Goal: Information Seeking & Learning: Learn about a topic

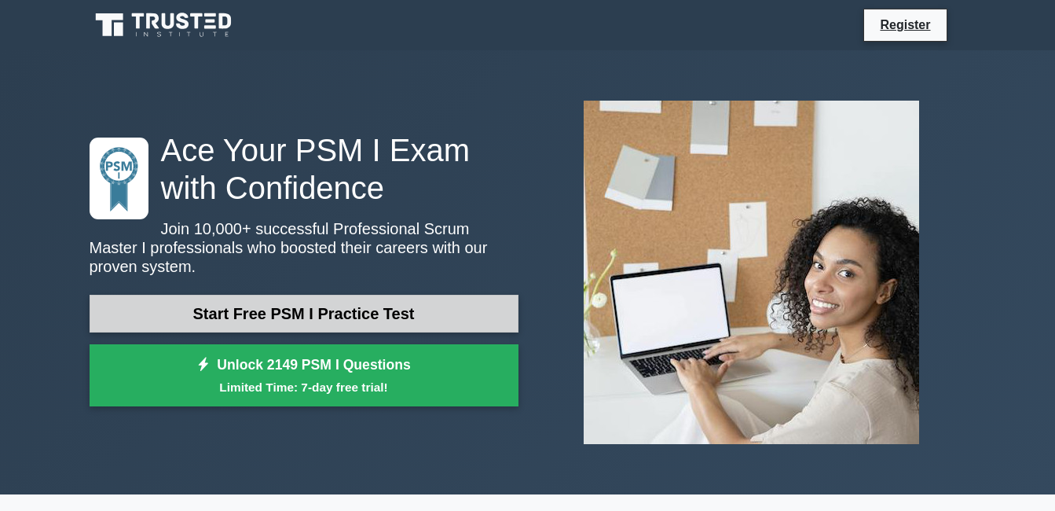
click at [358, 300] on link "Start Free PSM I Practice Test" at bounding box center [304, 314] width 429 height 38
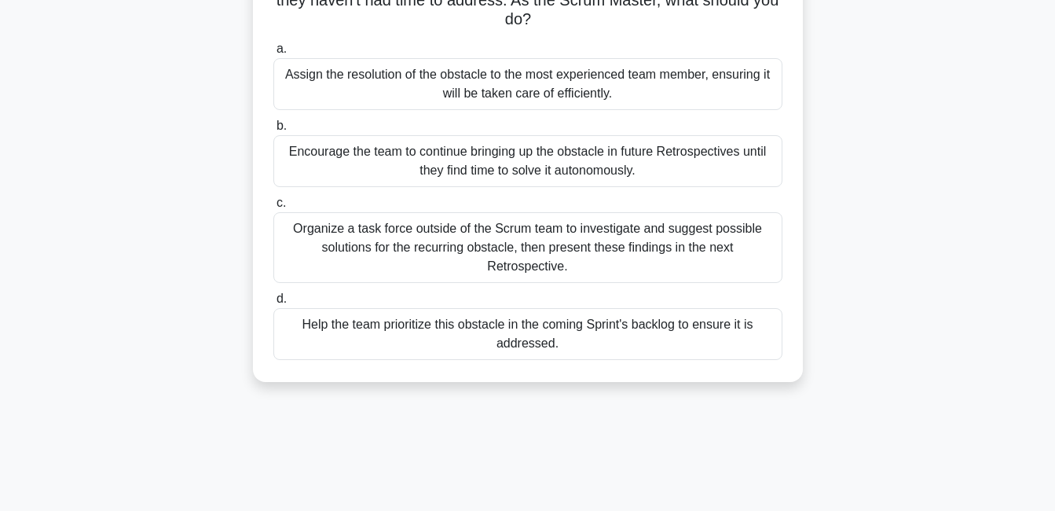
scroll to position [157, 0]
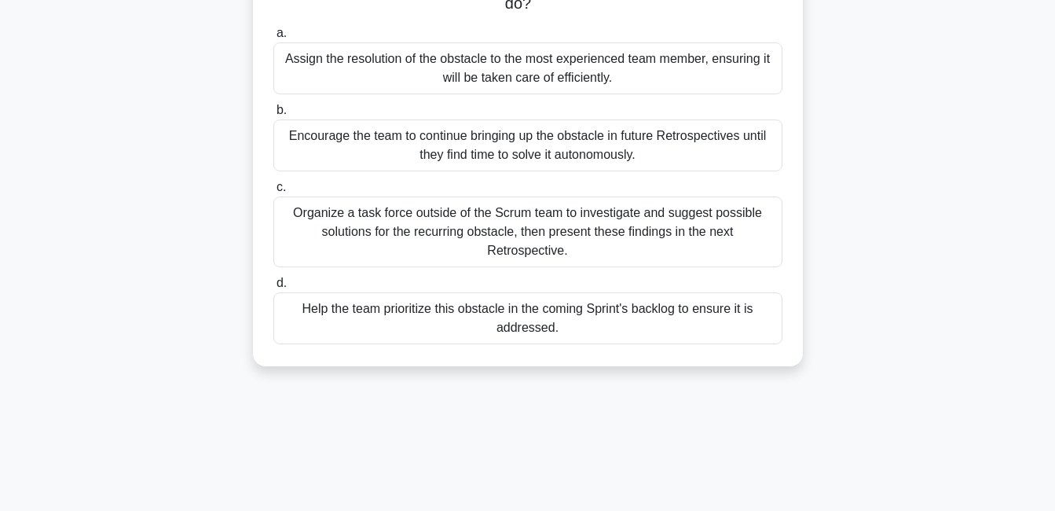
click at [544, 303] on div "Help the team prioritize this obstacle in the coming Sprint's backlog to ensure…" at bounding box center [527, 318] width 509 height 52
click at [273, 288] on input "d. Help the team prioritize this obstacle in the coming Sprint's backlog to ens…" at bounding box center [273, 283] width 0 height 10
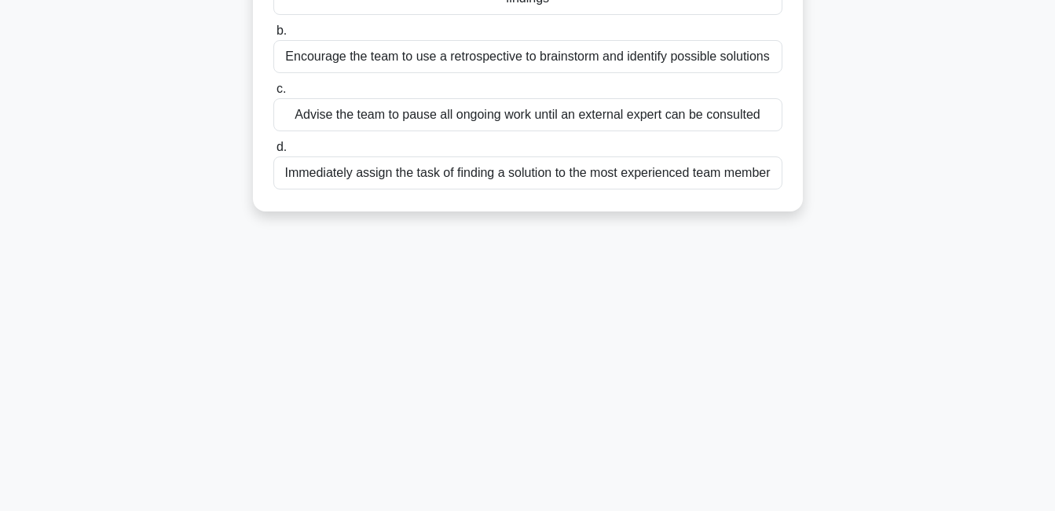
scroll to position [0, 0]
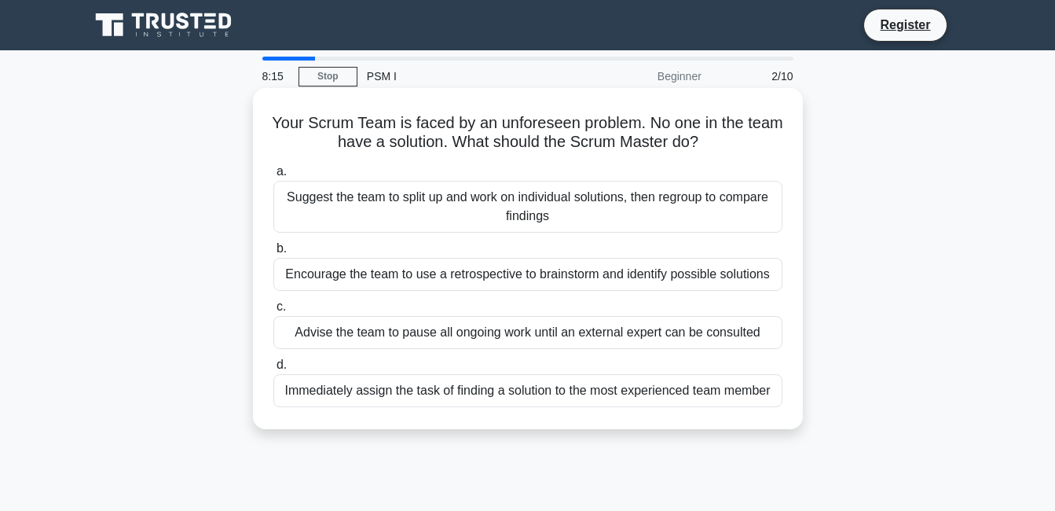
click at [511, 275] on div "Encourage the team to use a retrospective to brainstorm and identify possible s…" at bounding box center [527, 274] width 509 height 33
click at [273, 254] on input "b. Encourage the team to use a retrospective to brainstorm and identify possibl…" at bounding box center [273, 249] width 0 height 10
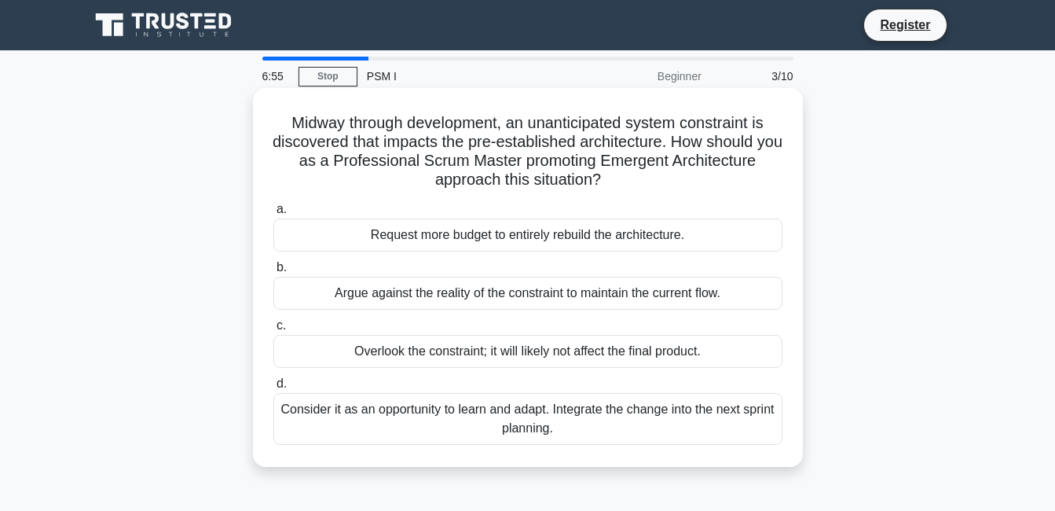
click at [543, 424] on div "Consider it as an opportunity to learn and adapt. Integrate the change into the…" at bounding box center [527, 419] width 509 height 52
click at [273, 389] on input "d. Consider it as an opportunity to learn and adapt. Integrate the change into …" at bounding box center [273, 384] width 0 height 10
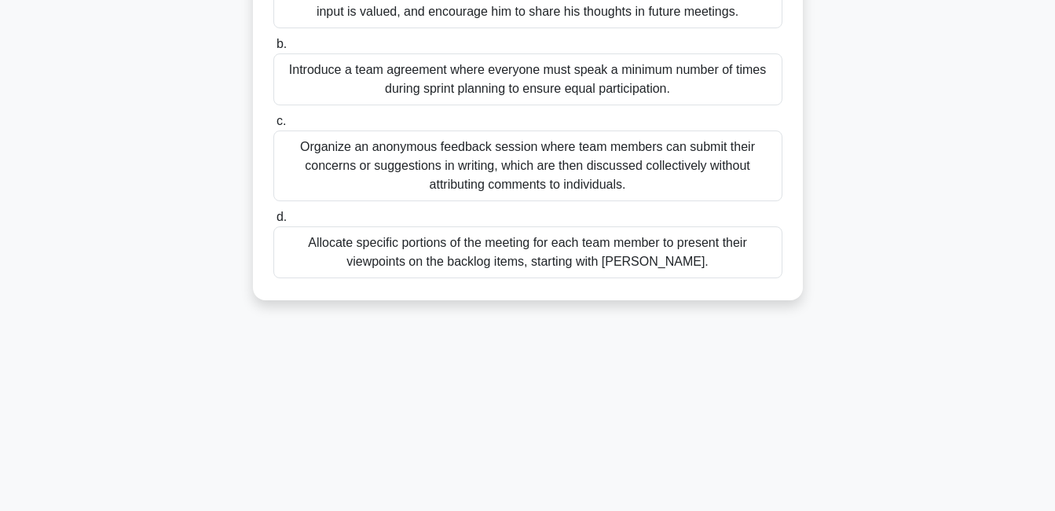
scroll to position [102, 0]
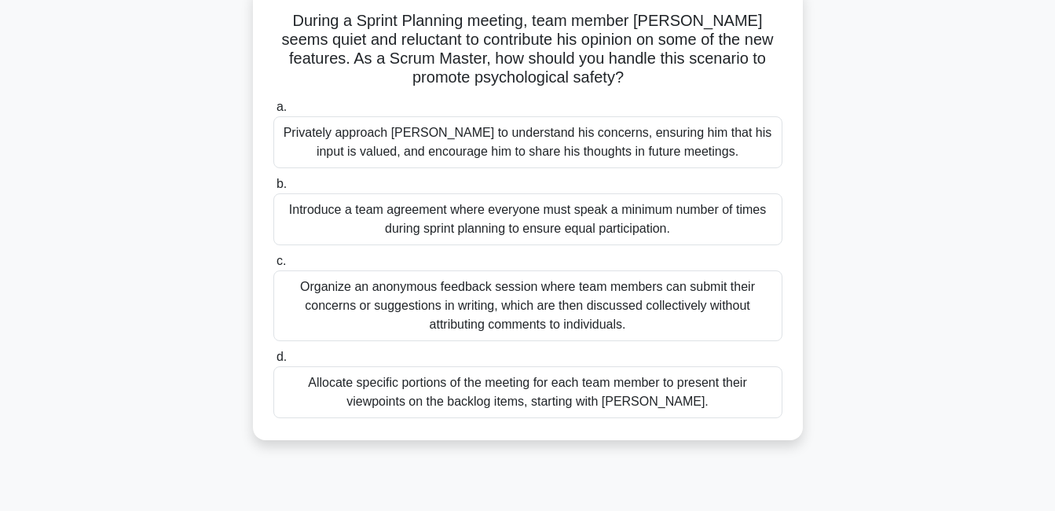
click at [644, 228] on div "Introduce a team agreement where everyone must speak a minimum number of times …" at bounding box center [527, 219] width 509 height 52
click at [273, 189] on input "b. Introduce a team agreement where everyone must speak a minimum number of tim…" at bounding box center [273, 184] width 0 height 10
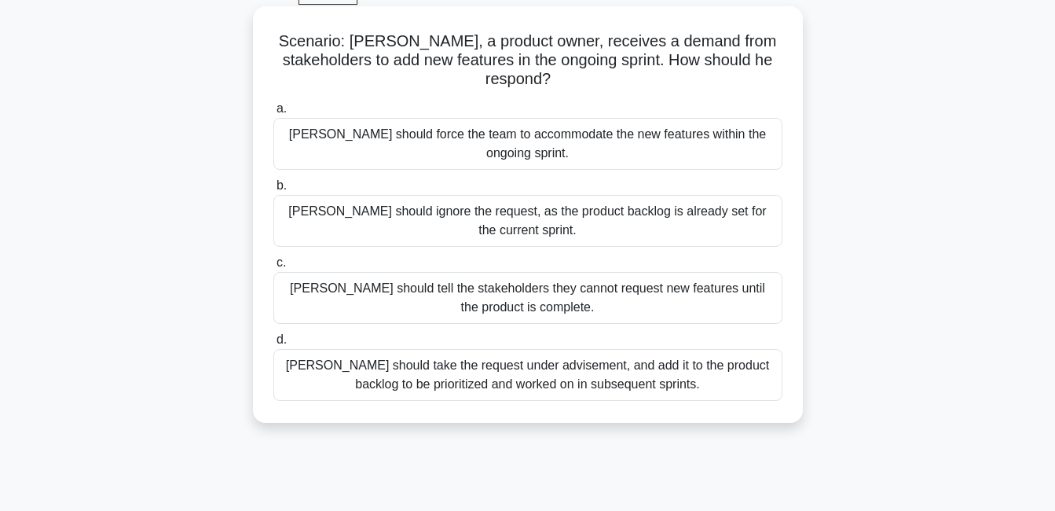
scroll to position [157, 0]
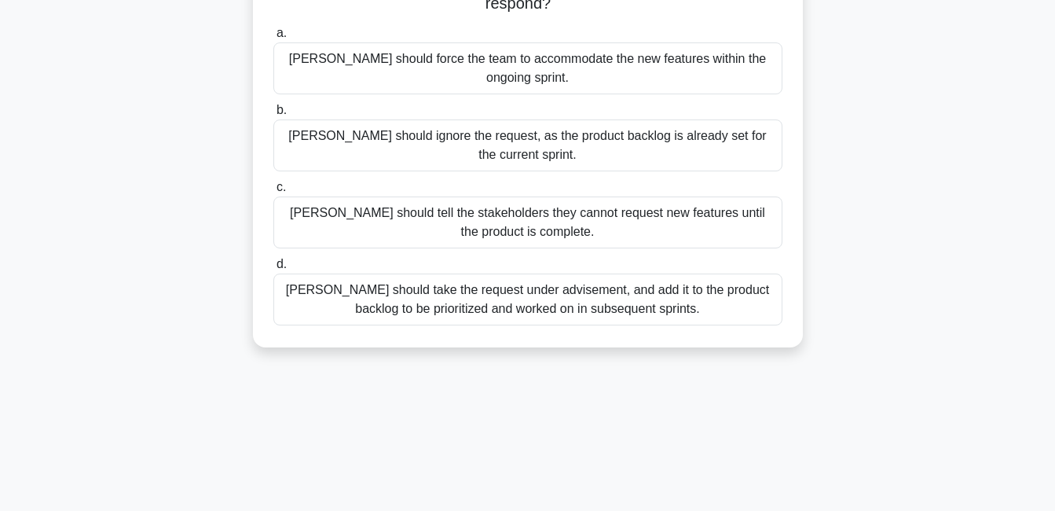
click at [599, 273] on div "Peter should take the request under advisement, and add it to the product backl…" at bounding box center [527, 299] width 509 height 52
click at [273, 269] on input "d. Peter should take the request under advisement, and add it to the product ba…" at bounding box center [273, 264] width 0 height 10
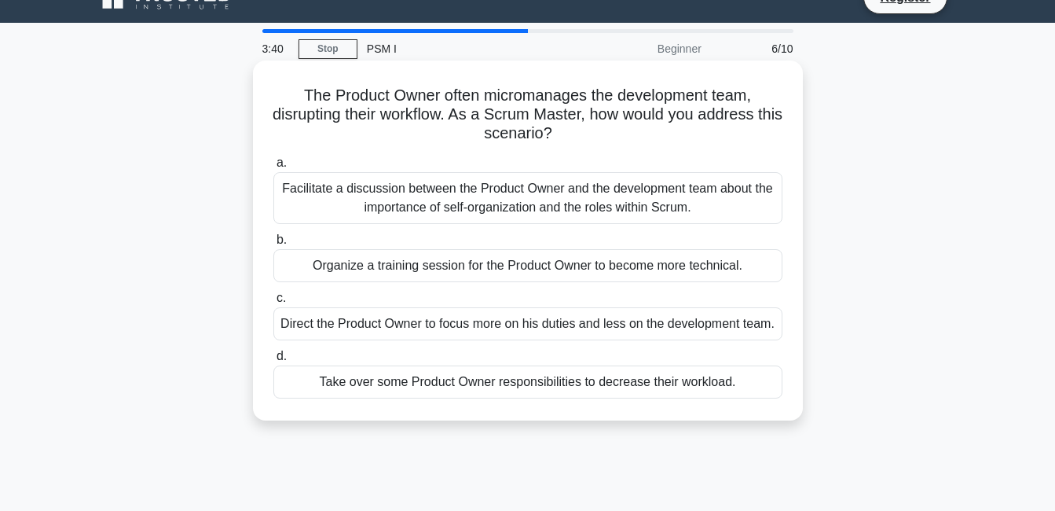
scroll to position [0, 0]
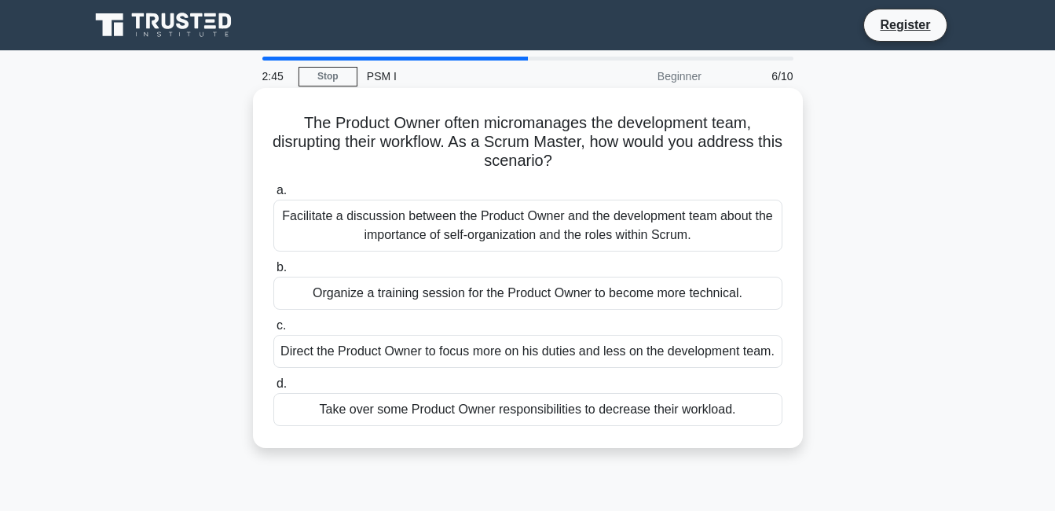
click at [532, 222] on div "Facilitate a discussion between the Product Owner and the development team abou…" at bounding box center [527, 226] width 509 height 52
click at [273, 196] on input "a. Facilitate a discussion between the Product Owner and the development team a…" at bounding box center [273, 190] width 0 height 10
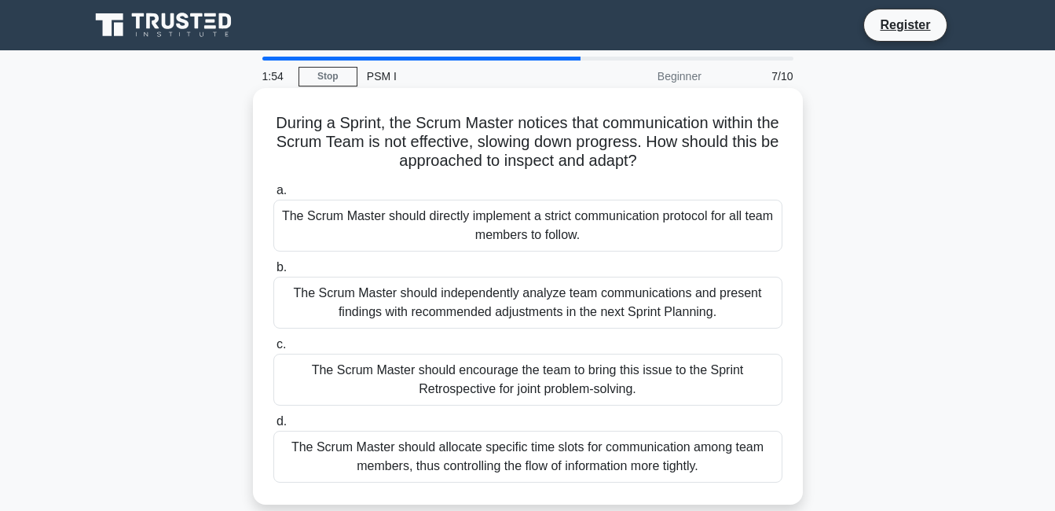
click at [583, 232] on div "The Scrum Master should directly implement a strict communication protocol for …" at bounding box center [527, 226] width 509 height 52
click at [273, 196] on input "a. The Scrum Master should directly implement a strict communication protocol f…" at bounding box center [273, 190] width 0 height 10
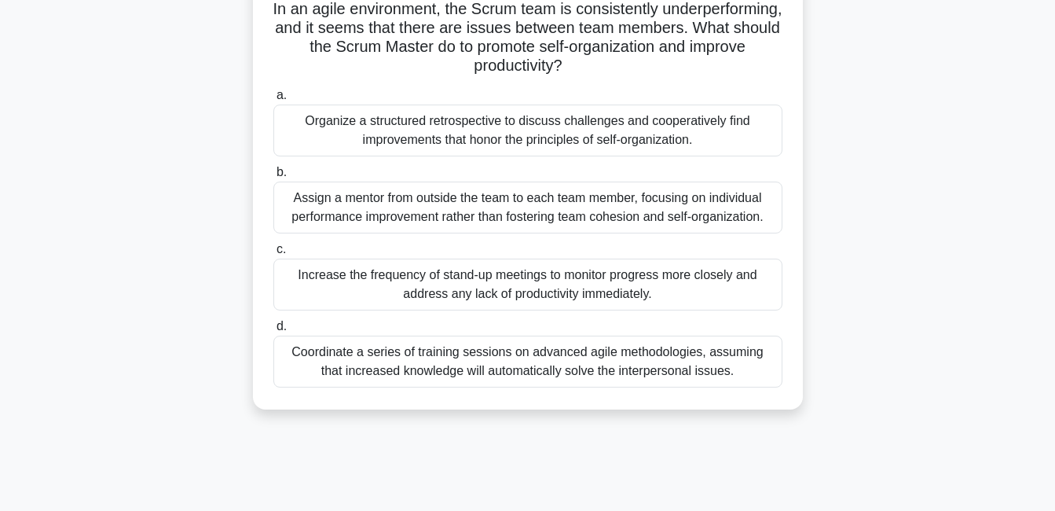
scroll to position [157, 0]
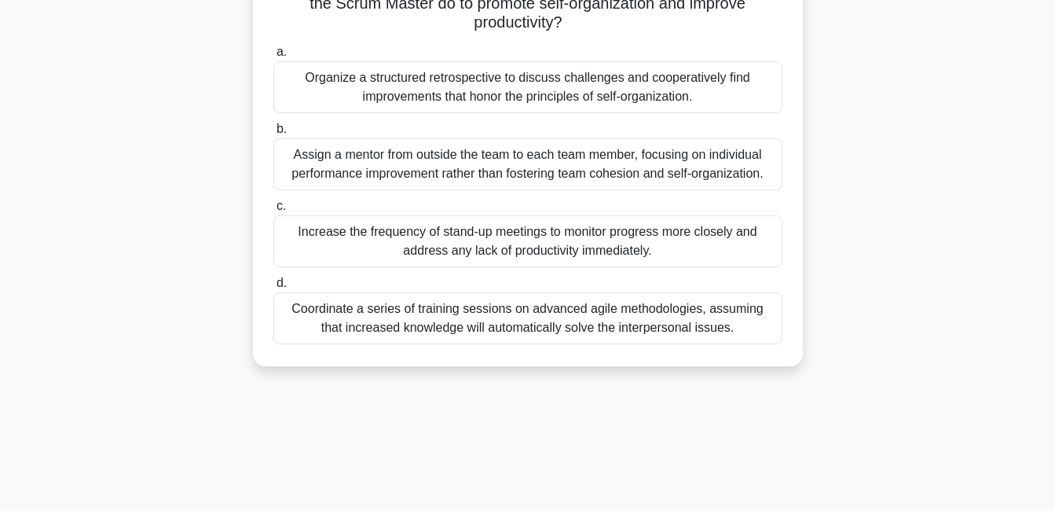
click at [548, 97] on div "Organize a structured retrospective to discuss challenges and cooperatively fin…" at bounding box center [527, 87] width 509 height 52
click at [273, 57] on input "a. Organize a structured retrospective to discuss challenges and cooperatively …" at bounding box center [273, 52] width 0 height 10
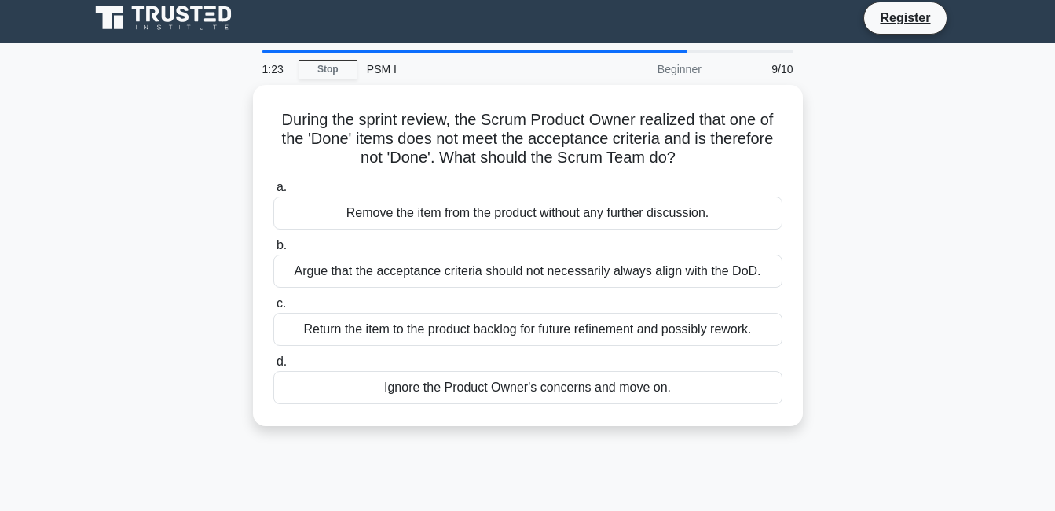
scroll to position [0, 0]
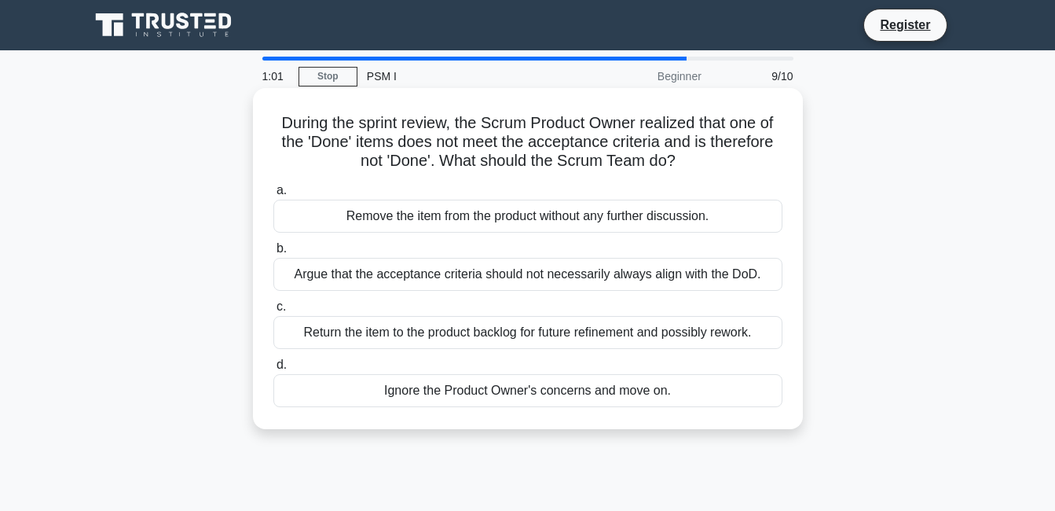
click at [627, 324] on div "Return the item to the product backlog for future refinement and possibly rewor…" at bounding box center [527, 332] width 509 height 33
click at [273, 312] on input "c. Return the item to the product backlog for future refinement and possibly re…" at bounding box center [273, 307] width 0 height 10
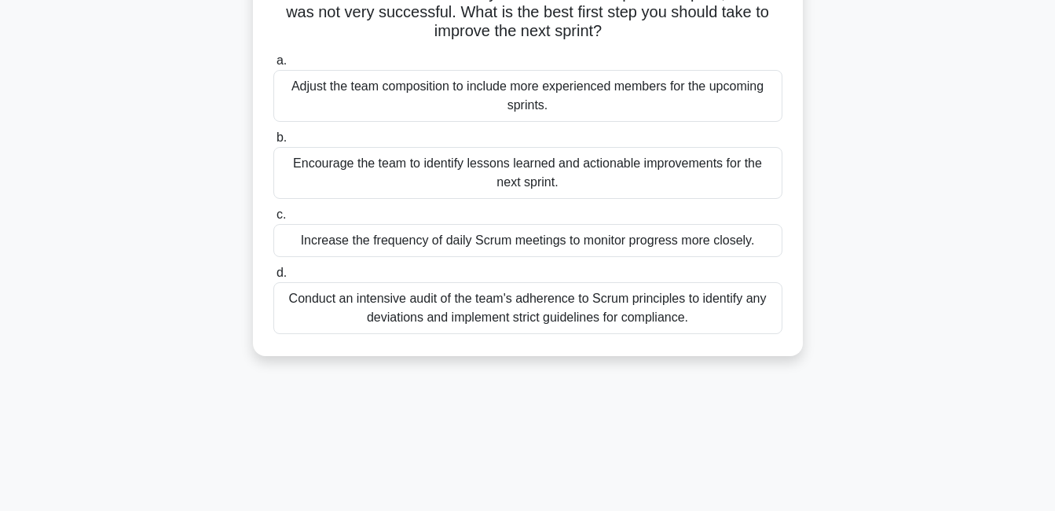
scroll to position [157, 0]
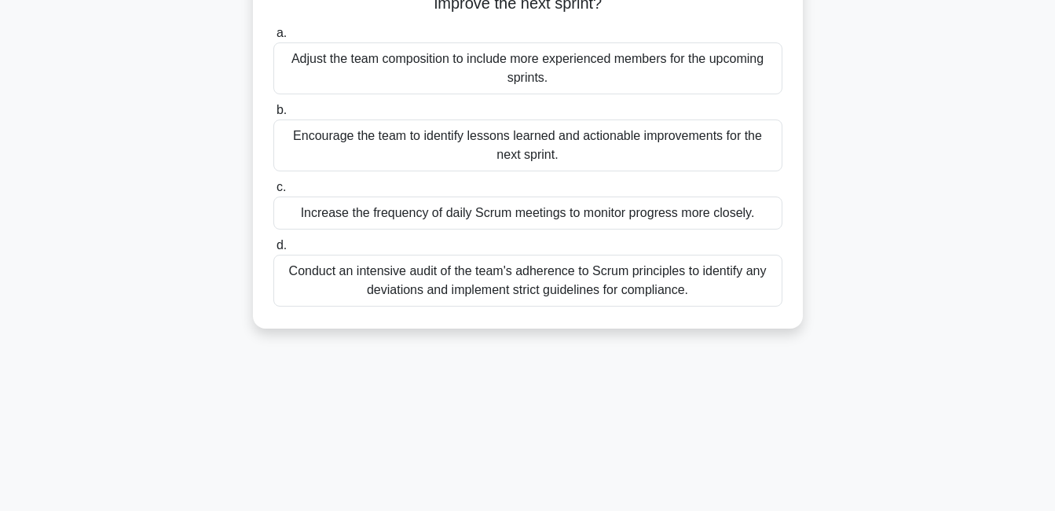
click at [636, 142] on div "Encourage the team to identify lessons learned and actionable improvements for …" at bounding box center [527, 145] width 509 height 52
click at [273, 115] on input "b. Encourage the team to identify lessons learned and actionable improvements f…" at bounding box center [273, 110] width 0 height 10
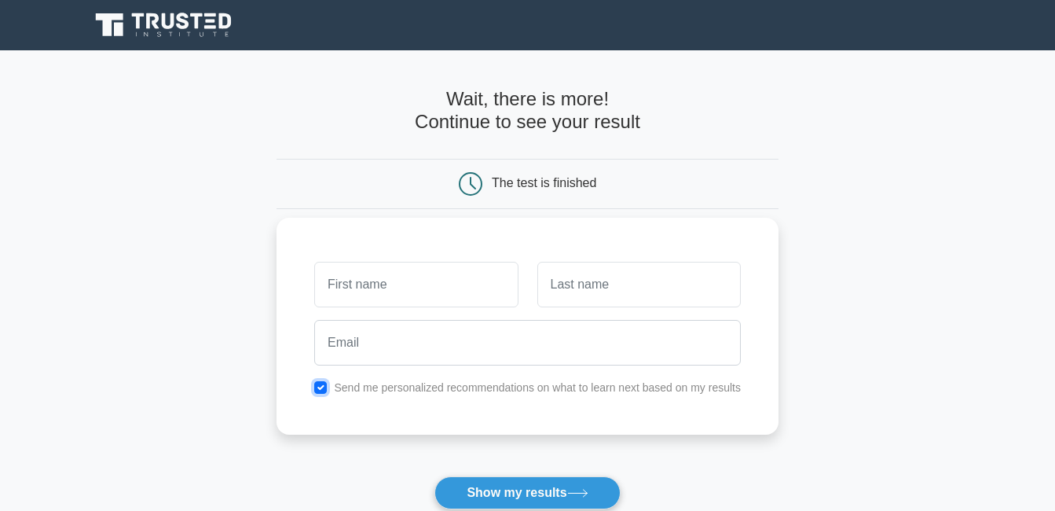
click at [317, 384] on input "checkbox" at bounding box center [320, 387] width 13 height 13
checkbox input "false"
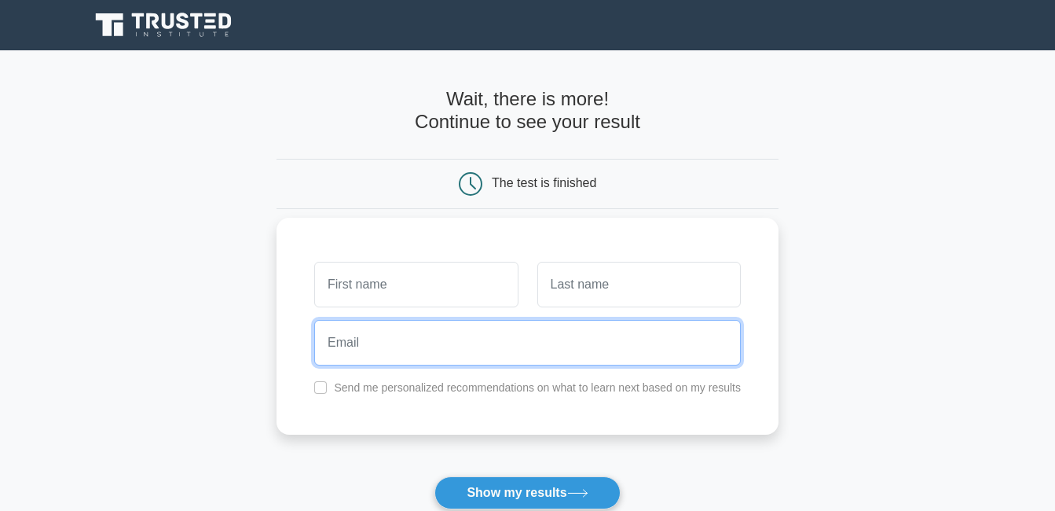
click at [364, 357] on input "email" at bounding box center [527, 343] width 427 height 46
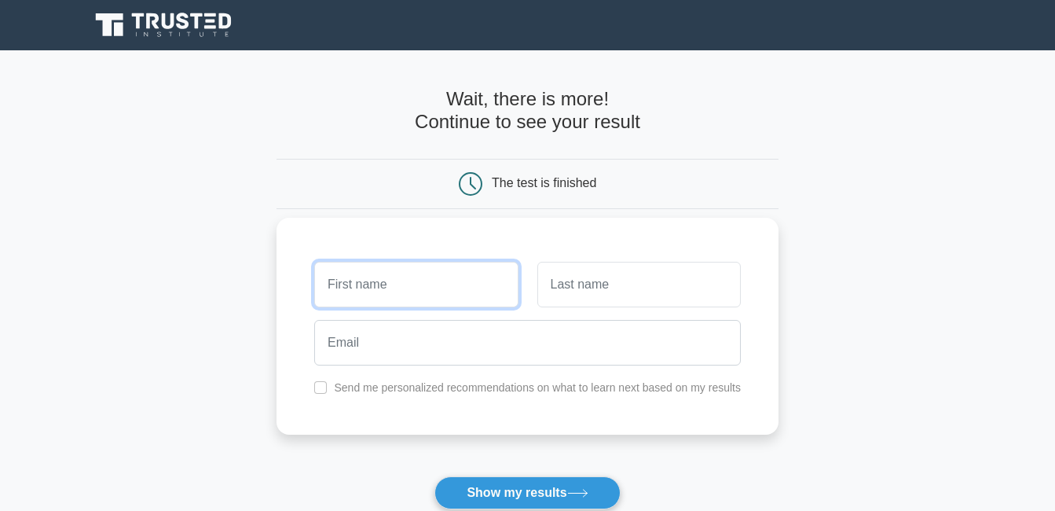
click at [379, 279] on input "text" at bounding box center [415, 285] width 203 height 46
type input "Farzana"
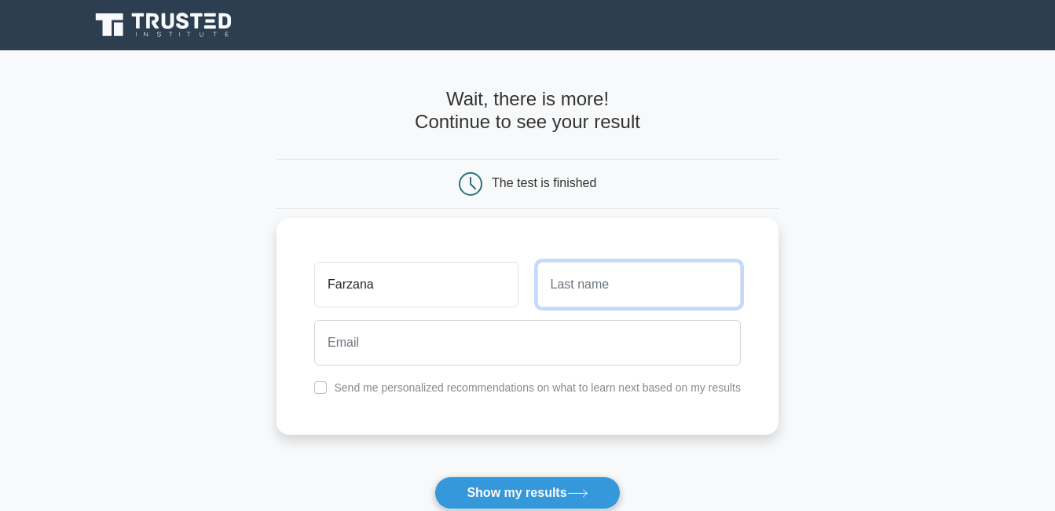
click at [619, 286] on input "text" at bounding box center [638, 285] width 203 height 46
type input "[PERSON_NAME]"
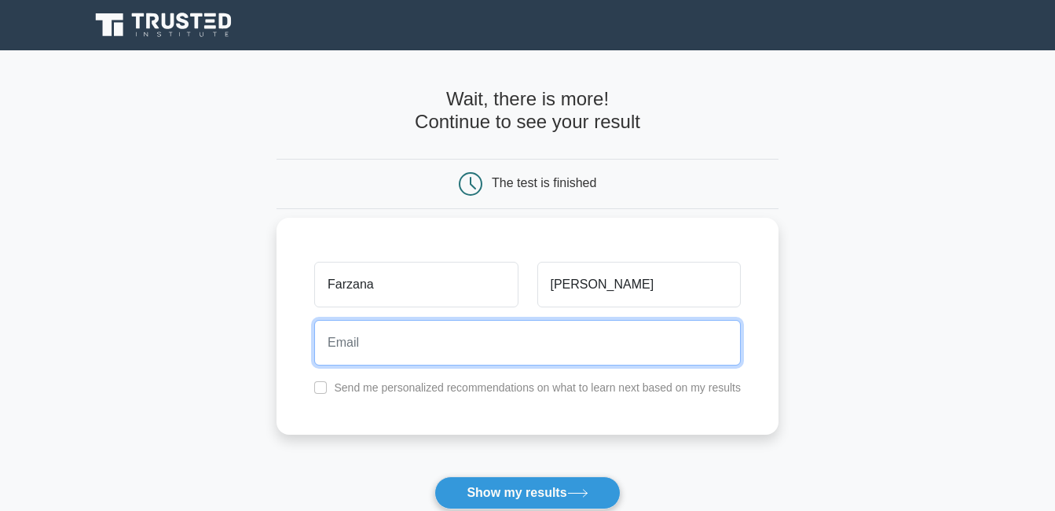
click at [365, 351] on input "email" at bounding box center [527, 343] width 427 height 46
type input "[EMAIL_ADDRESS][DOMAIN_NAME]"
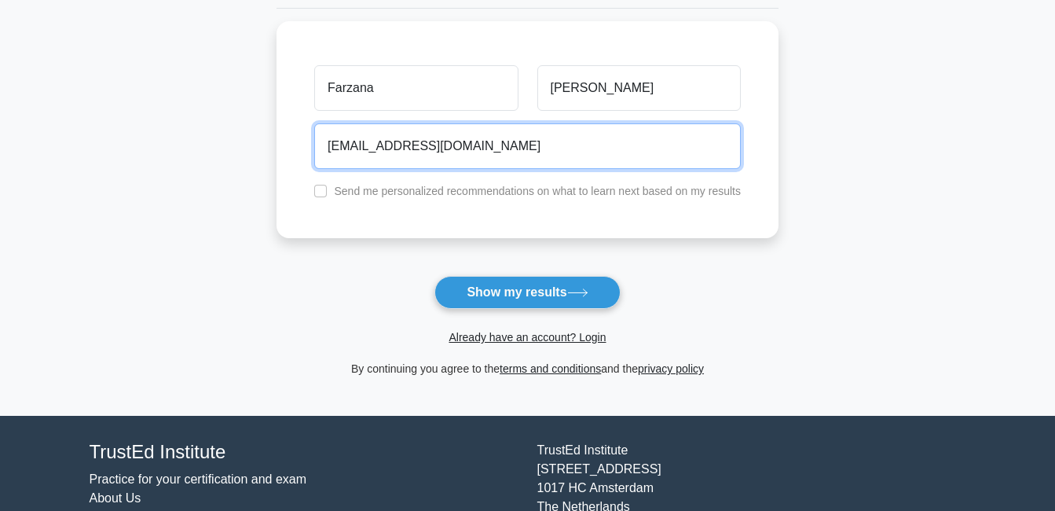
scroll to position [236, 0]
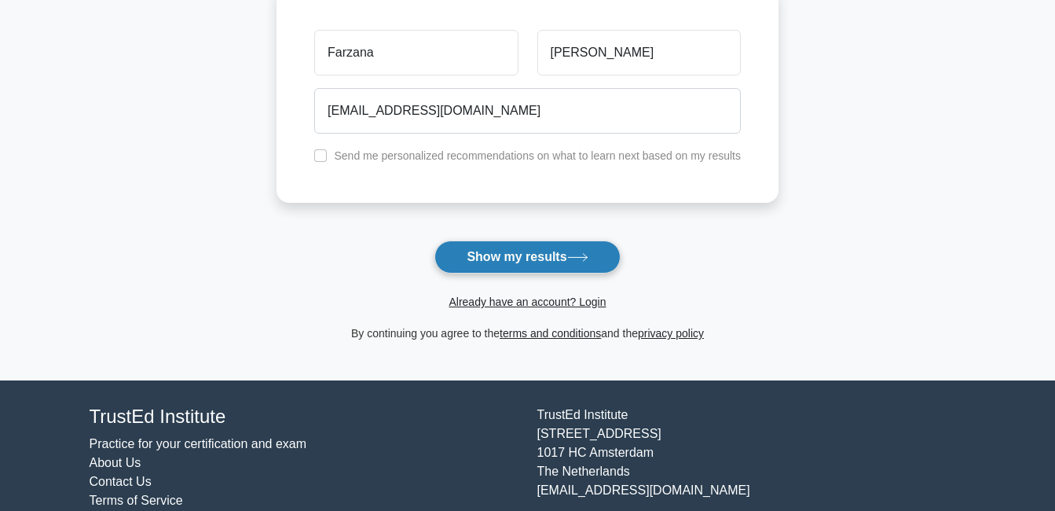
click at [500, 260] on button "Show my results" at bounding box center [526, 256] width 185 height 33
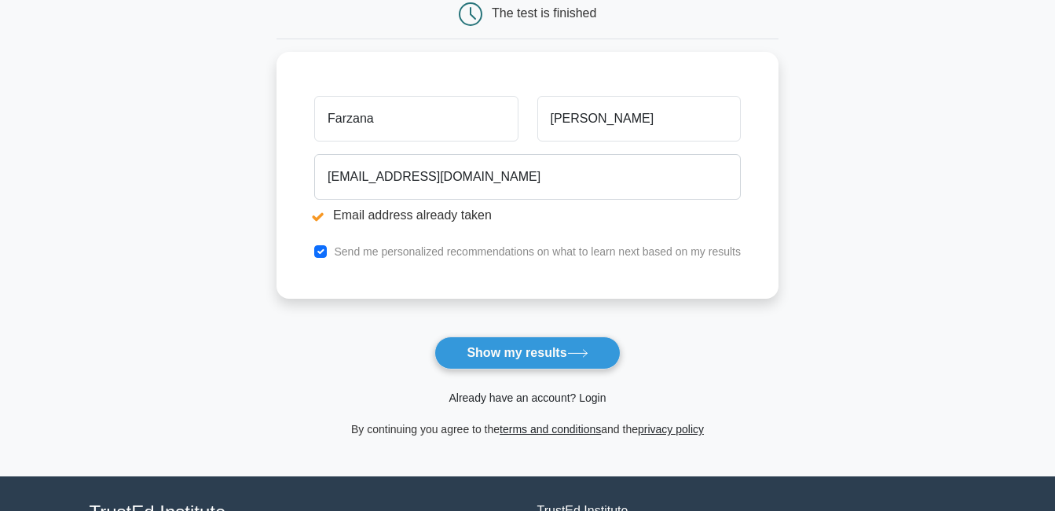
scroll to position [236, 0]
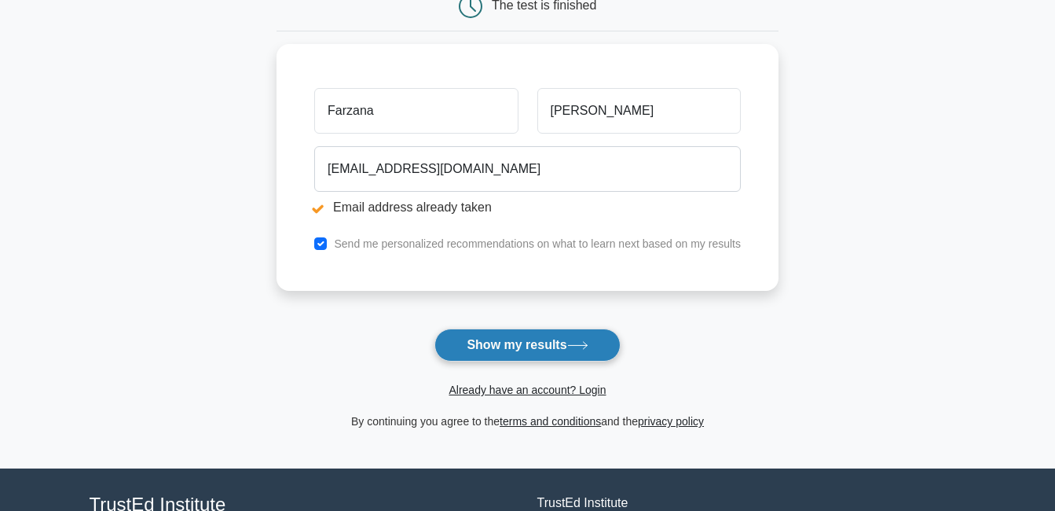
click at [534, 340] on button "Show my results" at bounding box center [526, 344] width 185 height 33
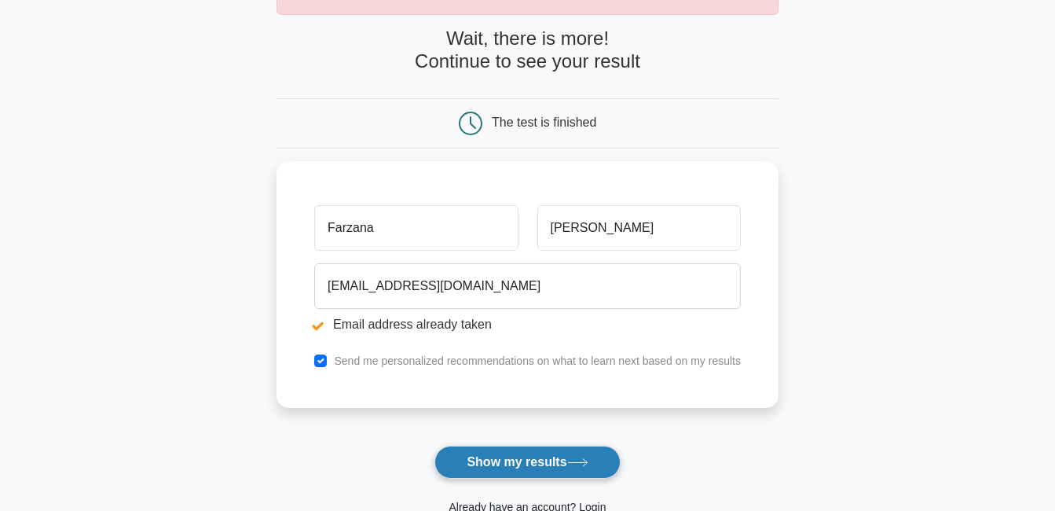
scroll to position [157, 0]
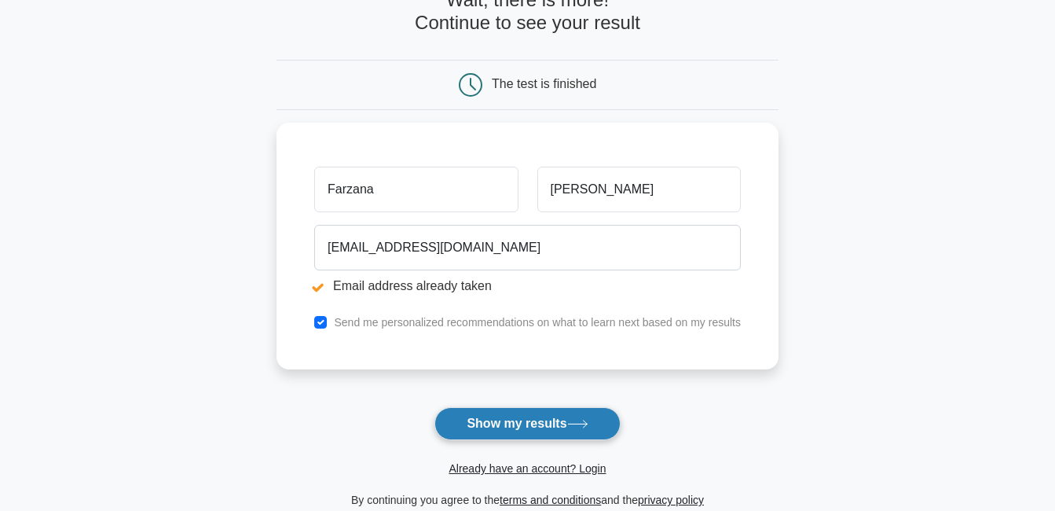
click at [547, 425] on button "Show my results" at bounding box center [526, 423] width 185 height 33
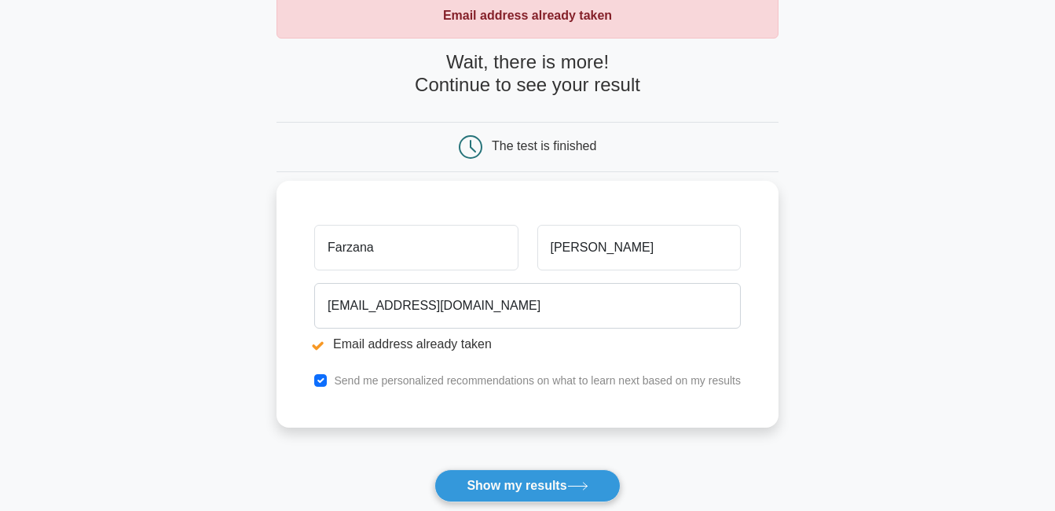
scroll to position [236, 0]
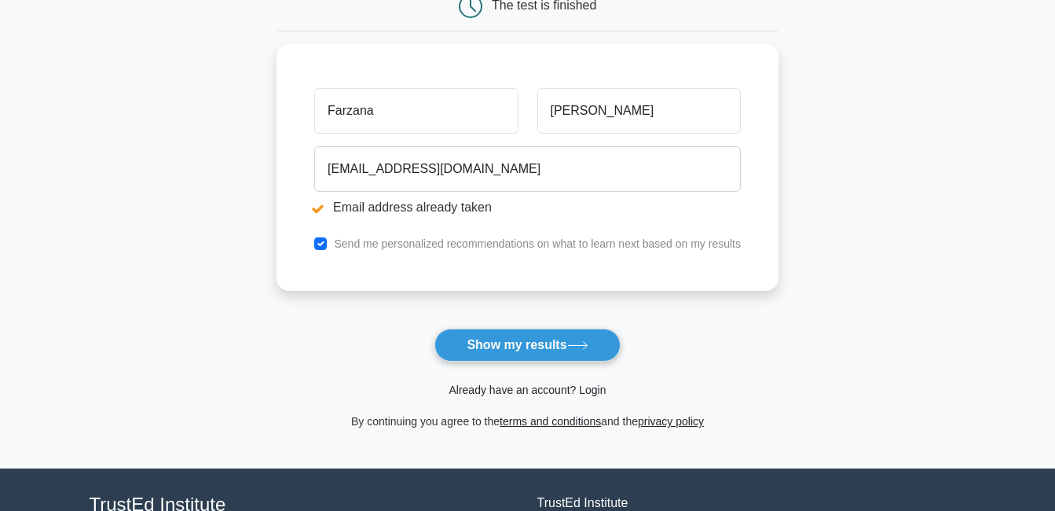
click at [584, 390] on link "Already have an account? Login" at bounding box center [527, 389] width 157 height 13
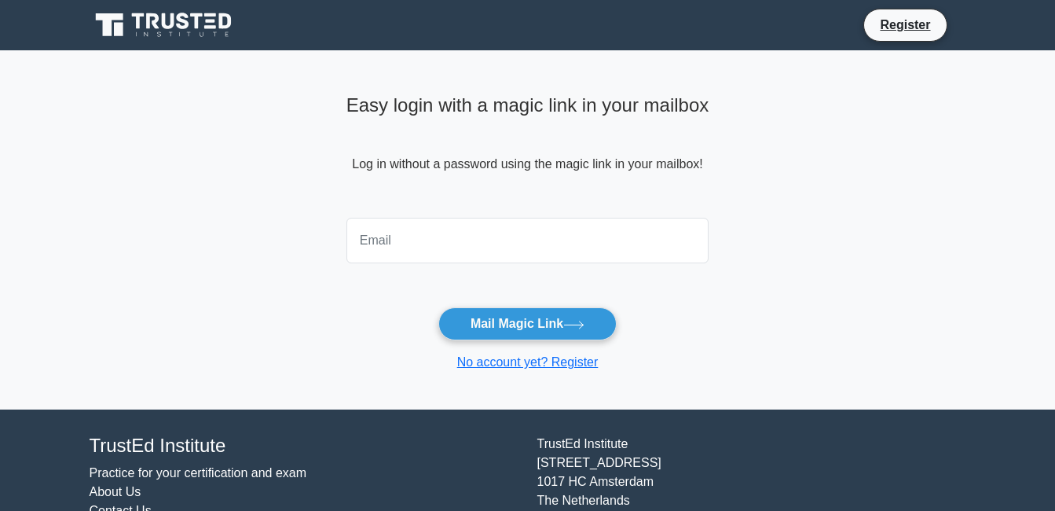
click at [399, 230] on input "email" at bounding box center [527, 241] width 363 height 46
type input "[EMAIL_ADDRESS][DOMAIN_NAME]"
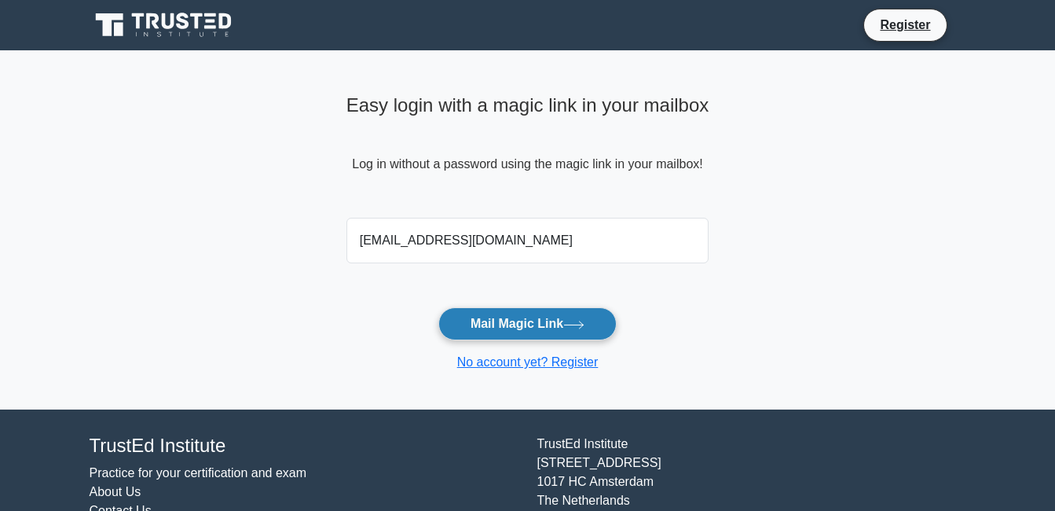
click at [503, 327] on button "Mail Magic Link" at bounding box center [527, 323] width 178 height 33
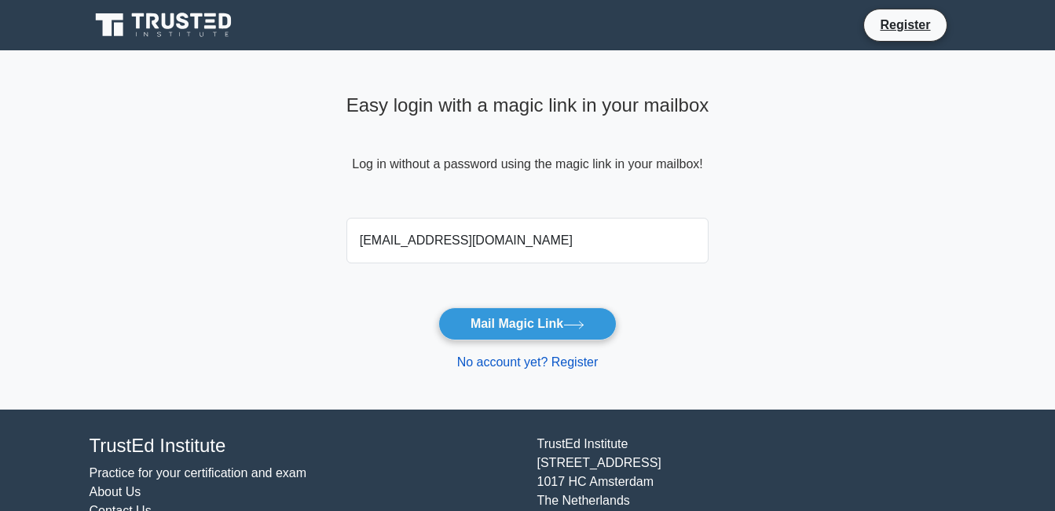
click at [566, 361] on link "No account yet? Register" at bounding box center [527, 361] width 141 height 13
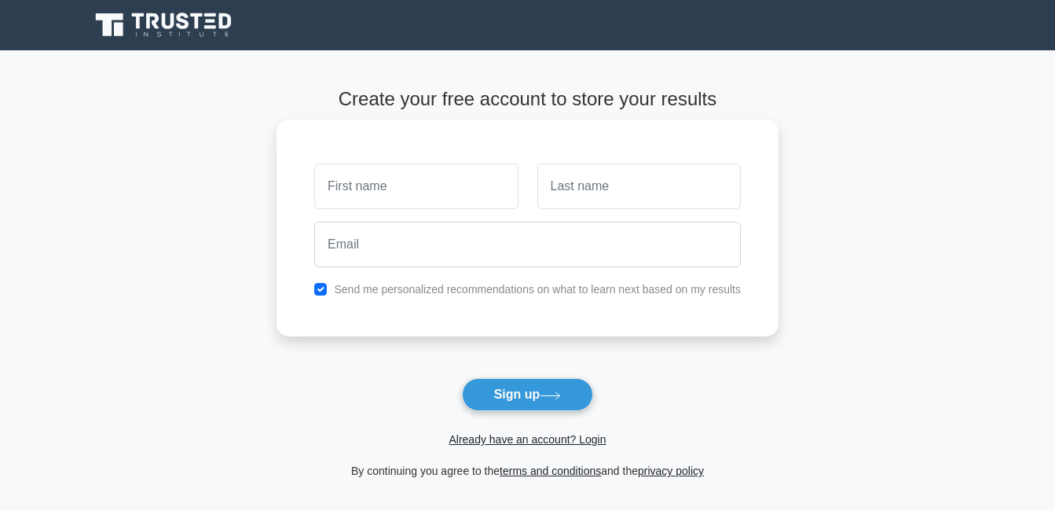
click at [386, 197] on input "text" at bounding box center [415, 186] width 203 height 46
type input "Farzana"
type input "Rana"
type input "[EMAIL_ADDRESS][DOMAIN_NAME]"
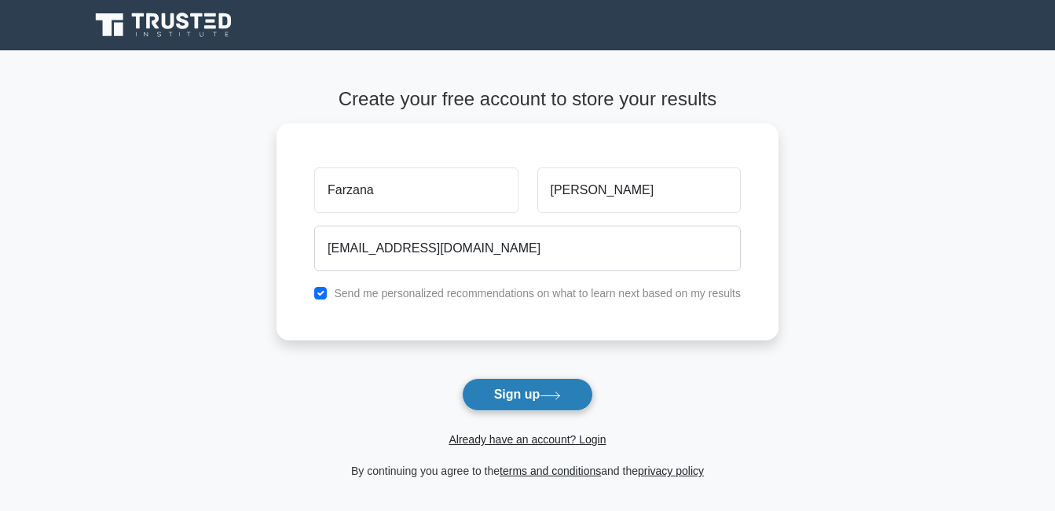
click at [537, 397] on button "Sign up" at bounding box center [528, 394] width 132 height 33
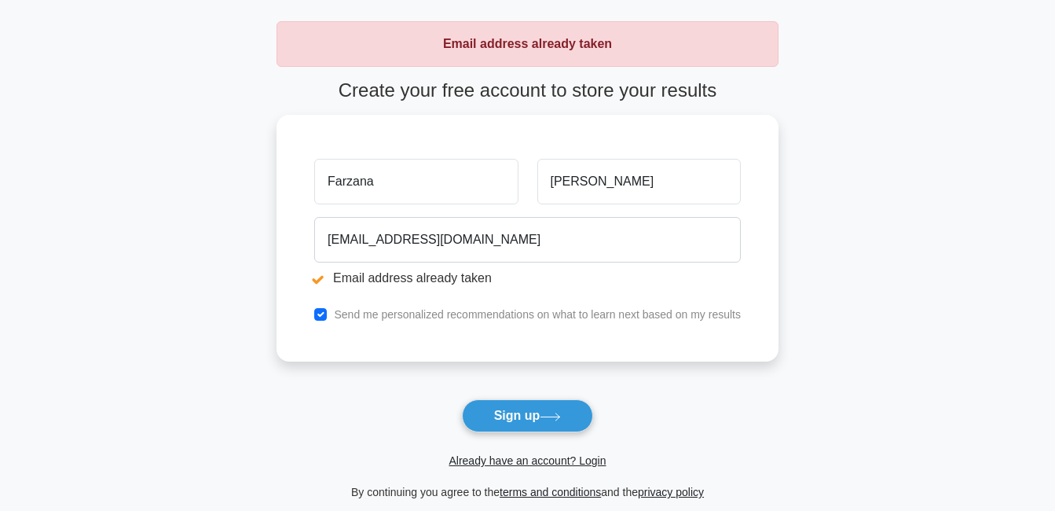
scroll to position [157, 0]
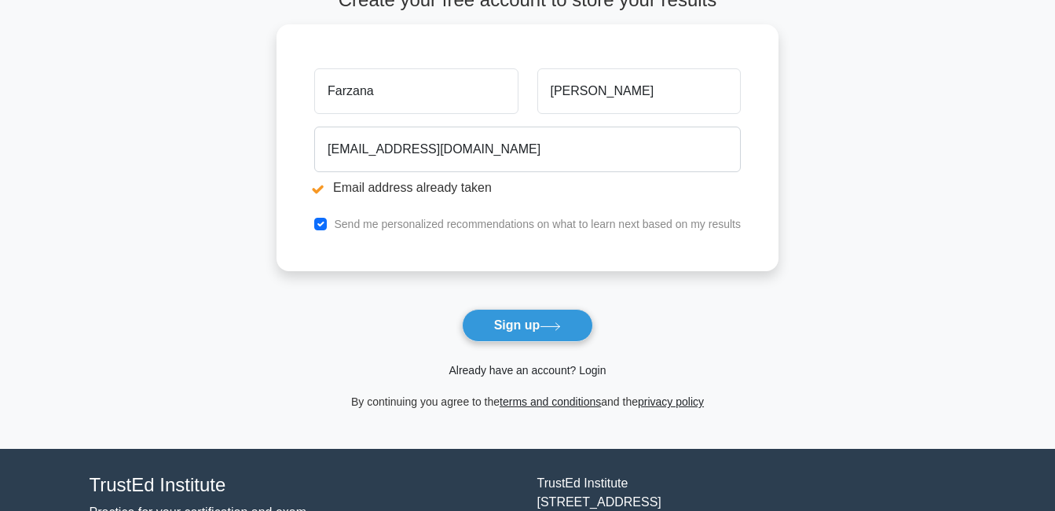
click at [595, 368] on link "Already have an account? Login" at bounding box center [527, 370] width 157 height 13
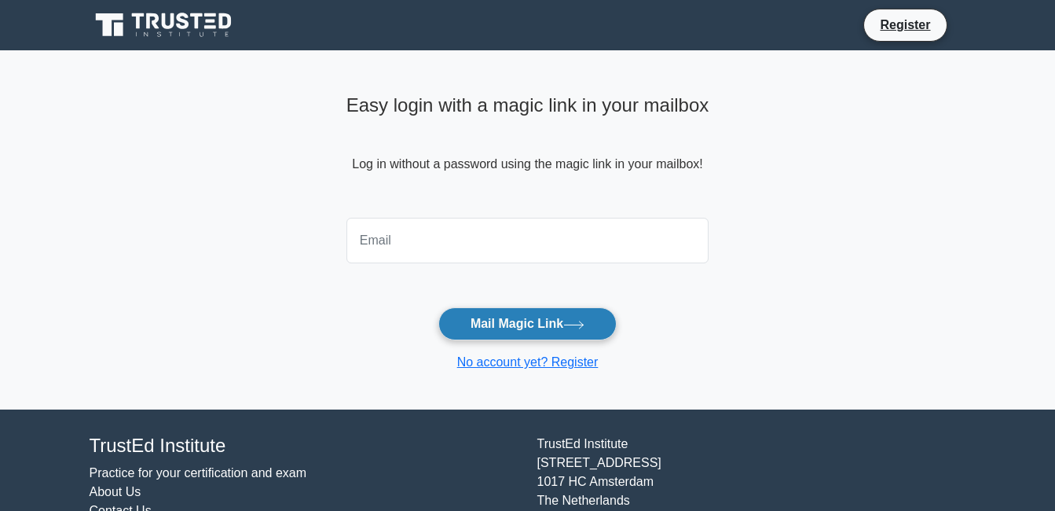
click at [505, 329] on button "Mail Magic Link" at bounding box center [527, 323] width 178 height 33
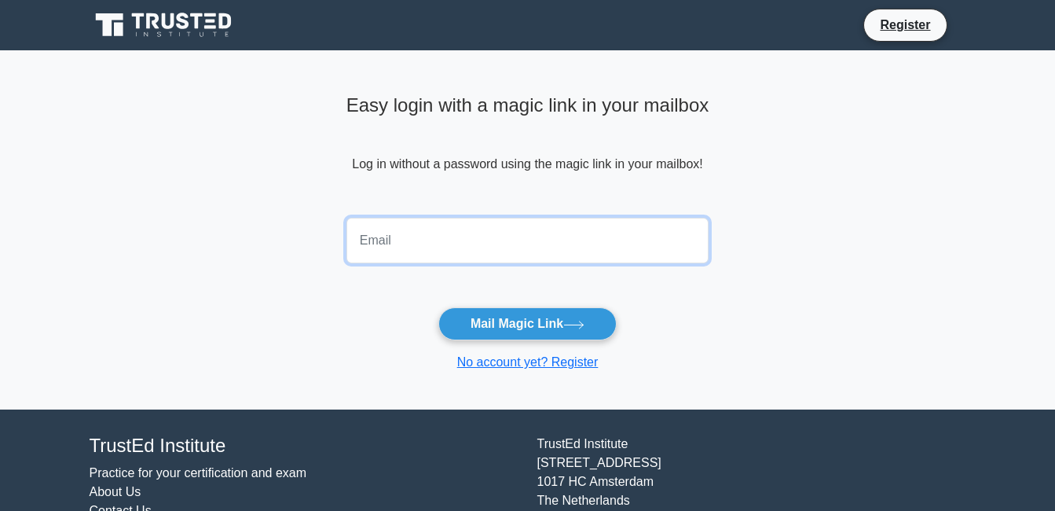
click at [427, 236] on input "email" at bounding box center [527, 241] width 363 height 46
type input "farzana_rana_pk@yahoo.com"
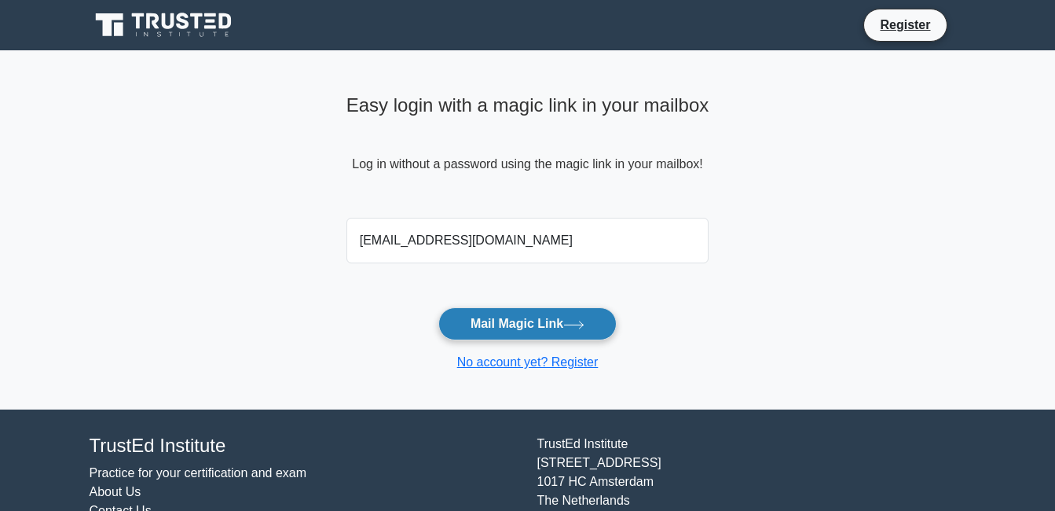
click at [509, 321] on button "Mail Magic Link" at bounding box center [527, 323] width 178 height 33
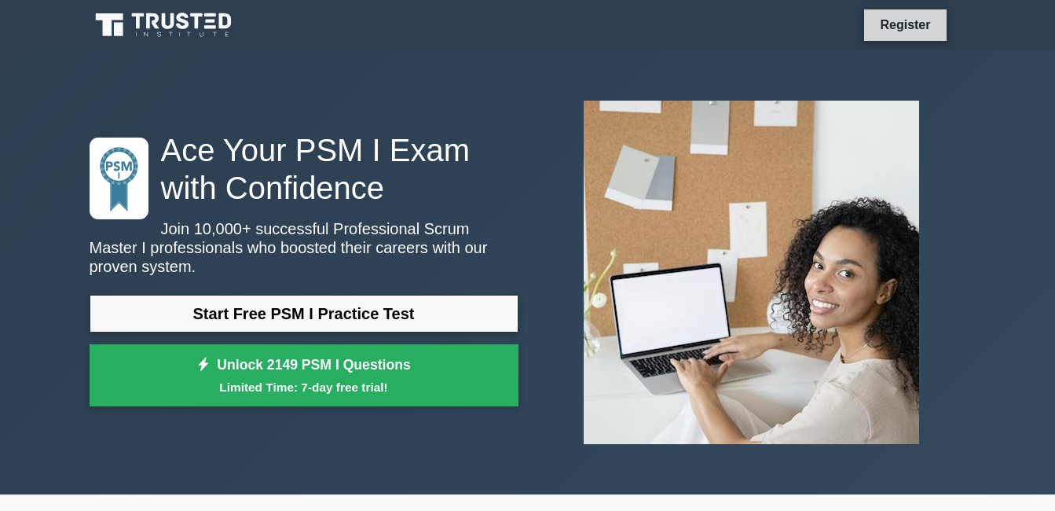
drag, startPoint x: 912, startPoint y: 30, endPoint x: 877, endPoint y: 55, distance: 43.4
click at [911, 31] on link "Register" at bounding box center [904, 25] width 69 height 20
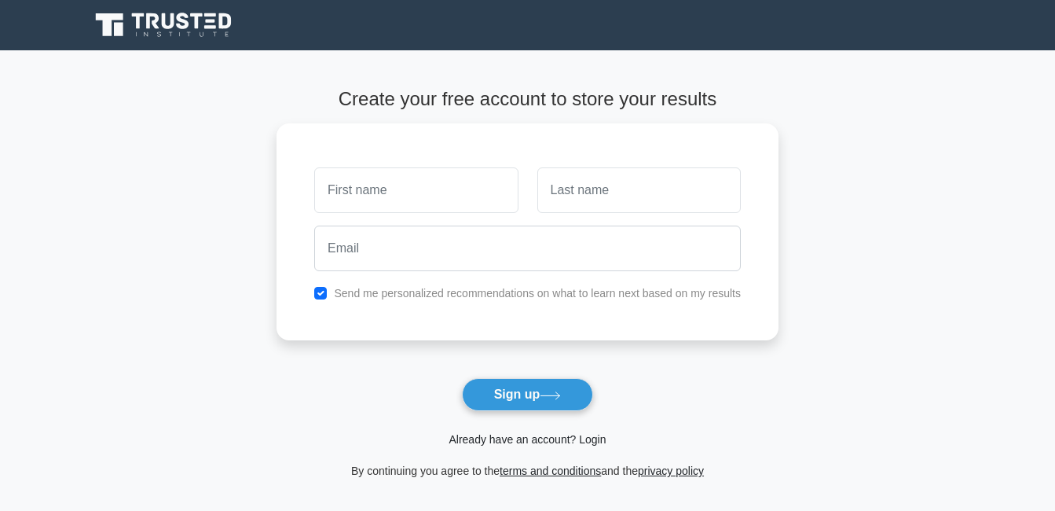
click at [603, 440] on link "Already have an account? Login" at bounding box center [527, 439] width 157 height 13
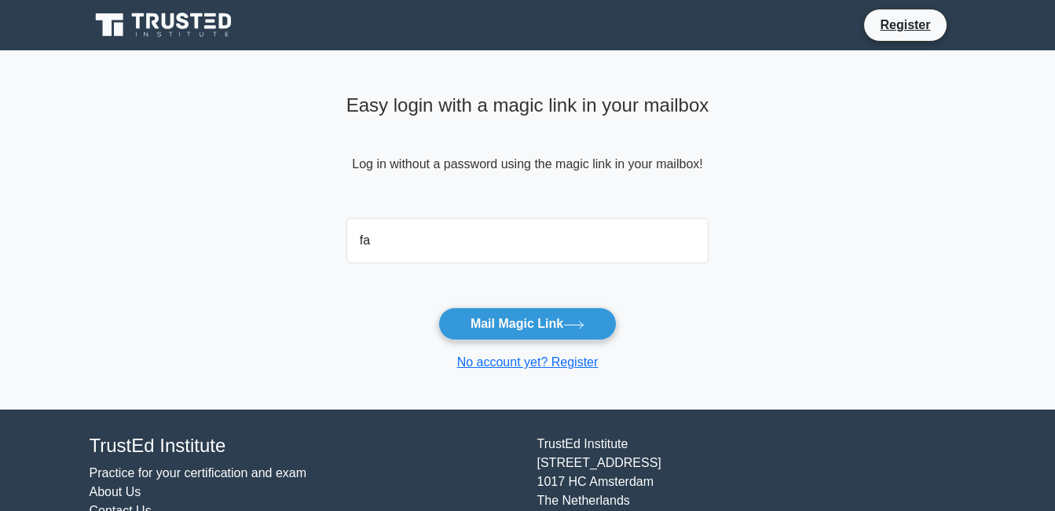
type input "farzana_rana_pk@yahoo.com"
click at [740, 328] on main "Easy login with a magic link in your mailbox Log in without a password using th…" at bounding box center [527, 229] width 1055 height 359
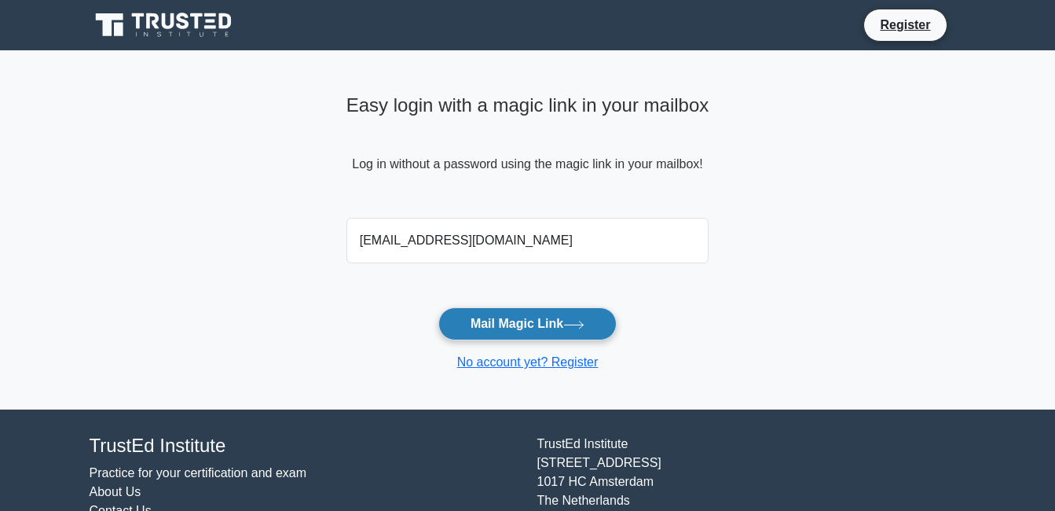
click at [573, 322] on icon at bounding box center [573, 325] width 21 height 9
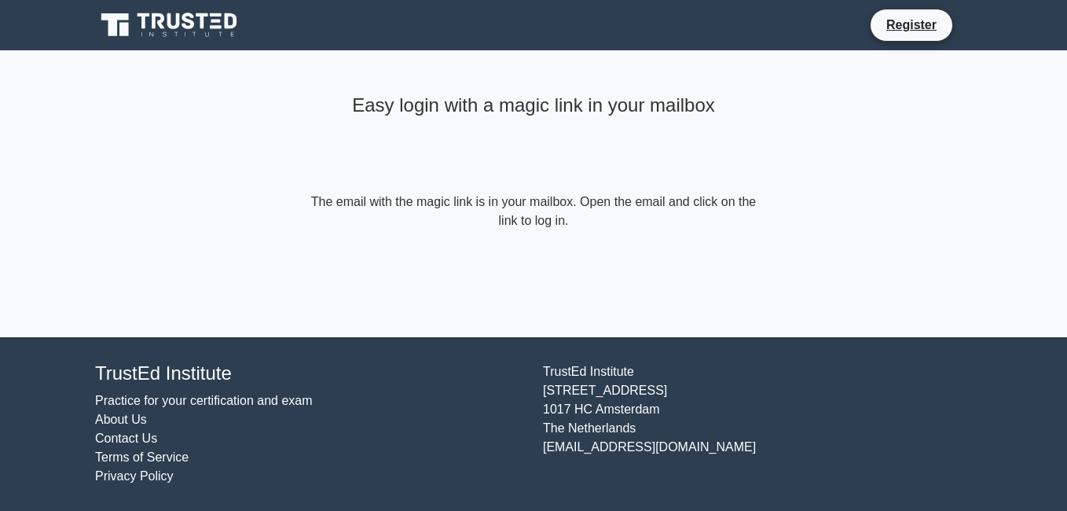
click at [786, 178] on main "Easy login with a magic link in your mailbox The email with the magic link is i…" at bounding box center [533, 193] width 1067 height 287
click at [196, 16] on icon at bounding box center [170, 25] width 151 height 30
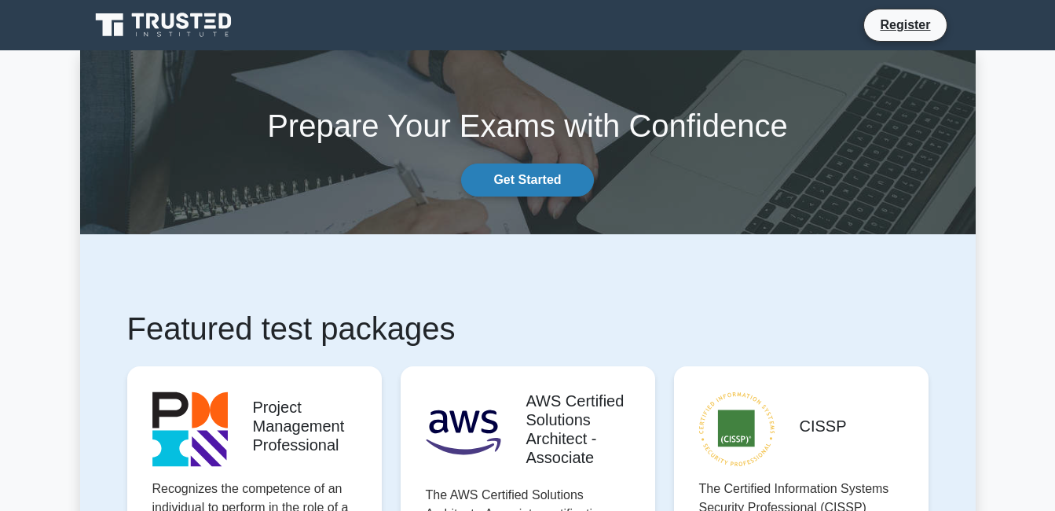
click at [515, 166] on link "Get Started" at bounding box center [527, 179] width 132 height 33
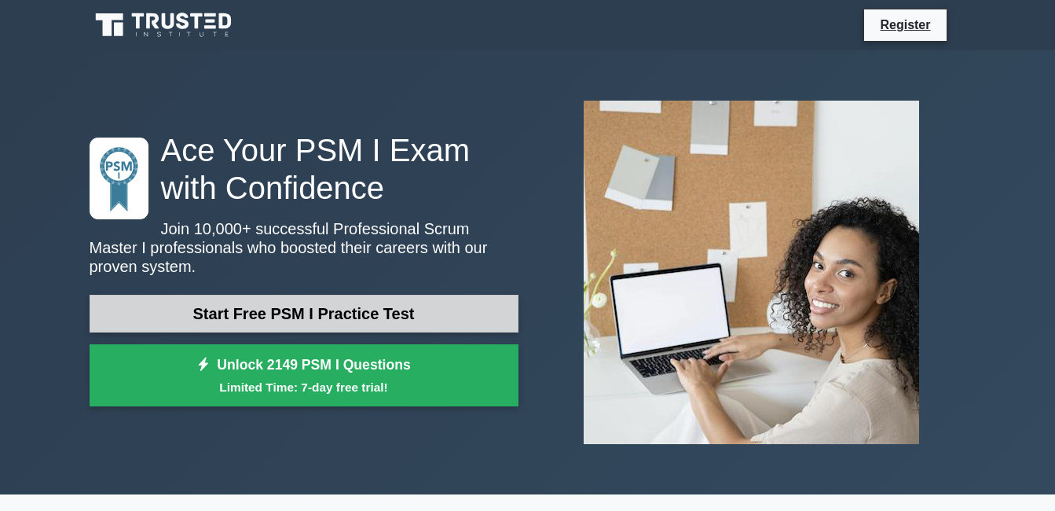
click at [339, 301] on link "Start Free PSM I Practice Test" at bounding box center [304, 314] width 429 height 38
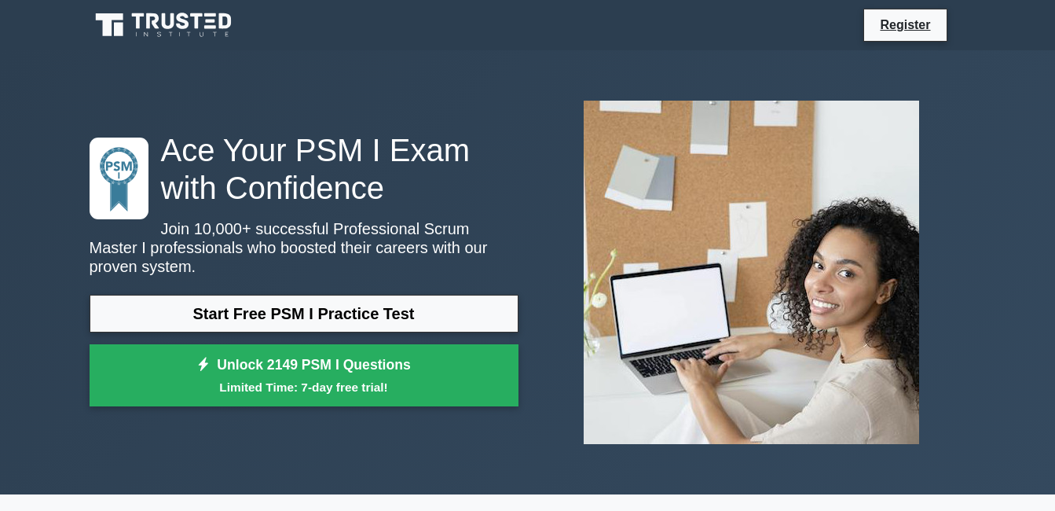
click at [415, 328] on div "Start Free PSM I Practice Test Unlock 2149 PSM I Questions Limited Time: 7-day …" at bounding box center [304, 355] width 429 height 120
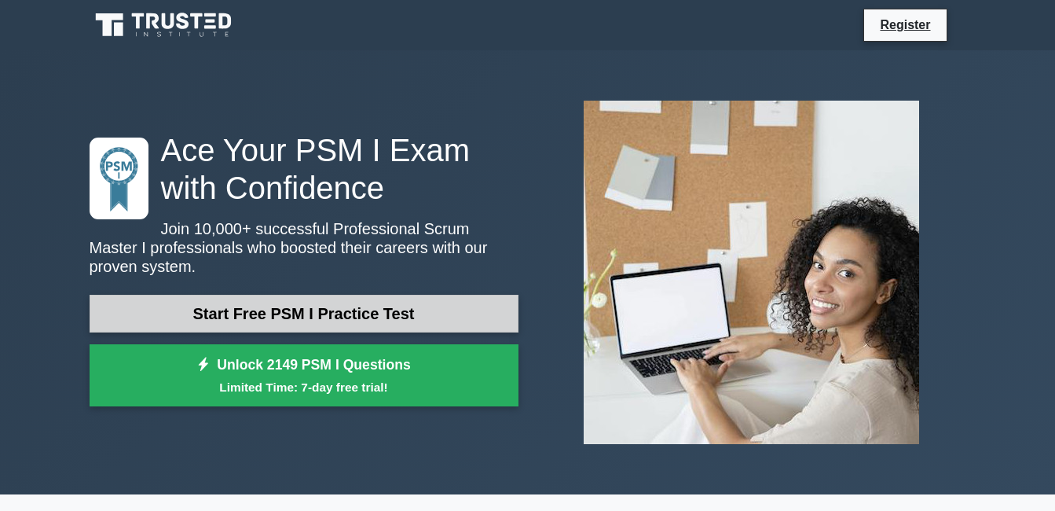
click at [462, 313] on link "Start Free PSM I Practice Test" at bounding box center [304, 314] width 429 height 38
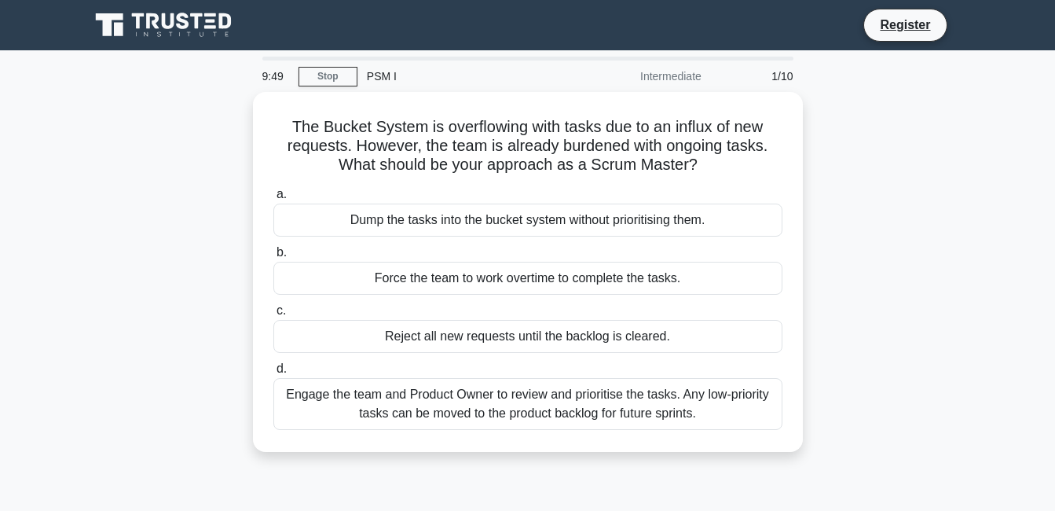
click at [177, 230] on div "The Bucket System is overflowing with tasks due to an influx of new requests. H…" at bounding box center [528, 281] width 896 height 379
click at [884, 24] on link "Register" at bounding box center [904, 25] width 69 height 20
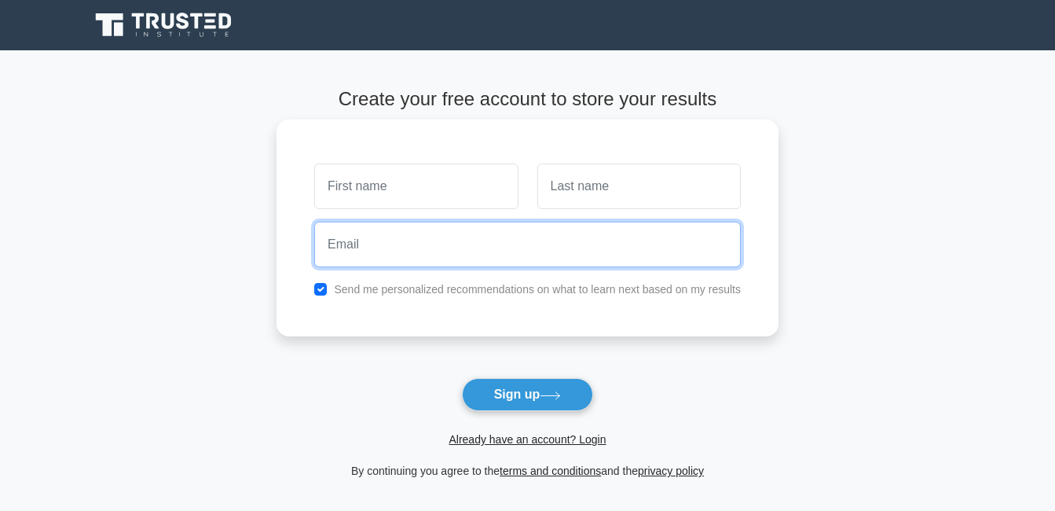
click at [427, 254] on input "email" at bounding box center [527, 245] width 427 height 46
type input "[EMAIL_ADDRESS][DOMAIN_NAME]"
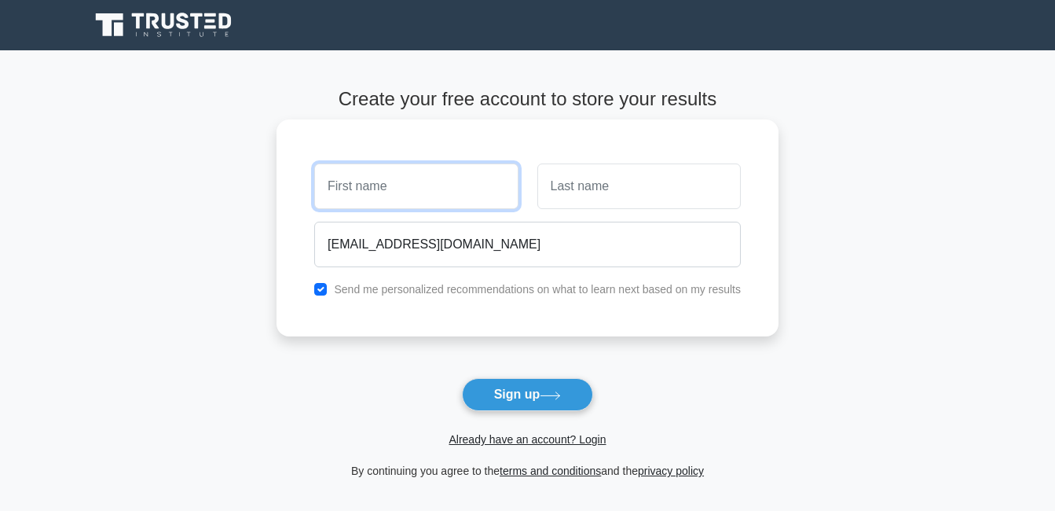
type input "Farzana"
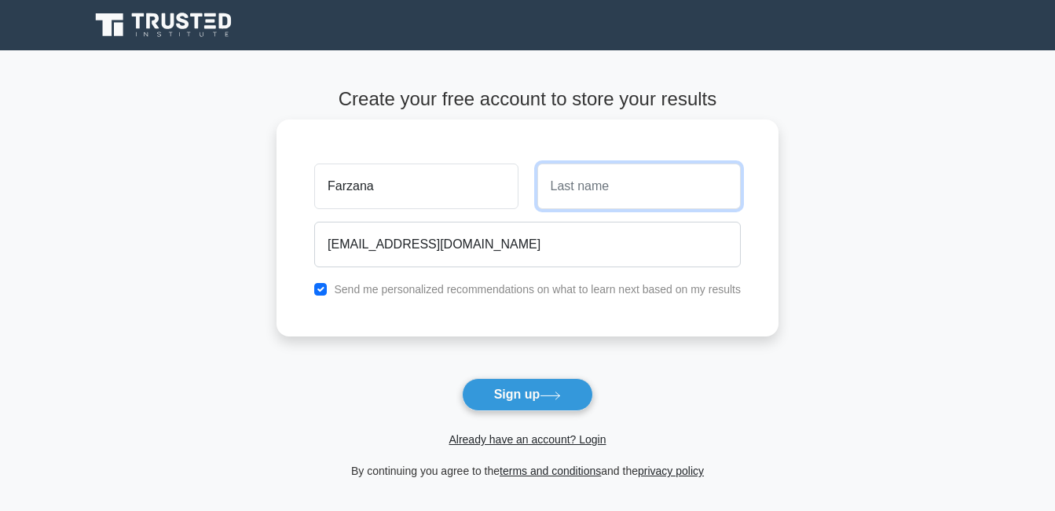
type input "[PERSON_NAME]"
drag, startPoint x: 323, startPoint y: 291, endPoint x: 433, endPoint y: 365, distance: 132.5
click at [324, 294] on input "checkbox" at bounding box center [320, 289] width 13 height 13
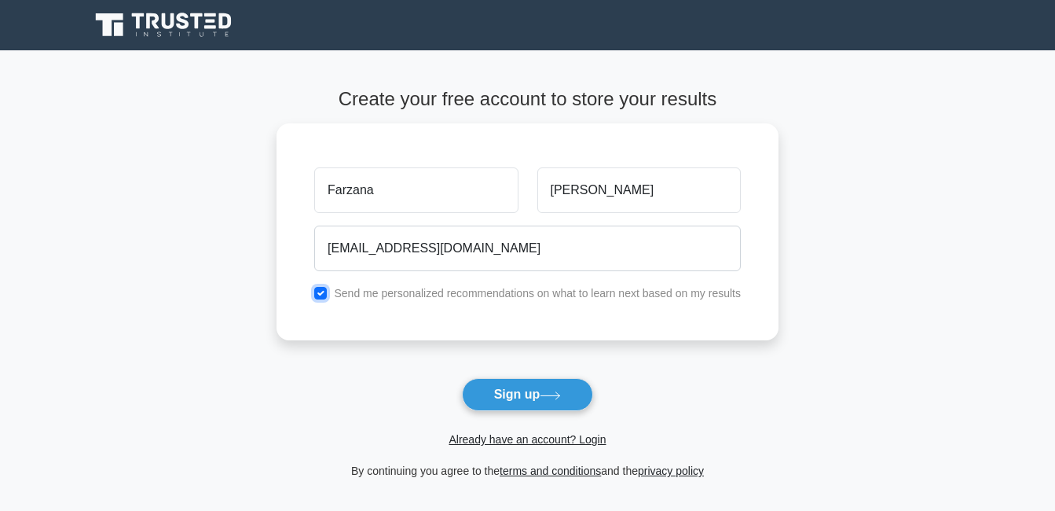
checkbox input "false"
click at [516, 396] on button "Sign up" at bounding box center [528, 394] width 132 height 33
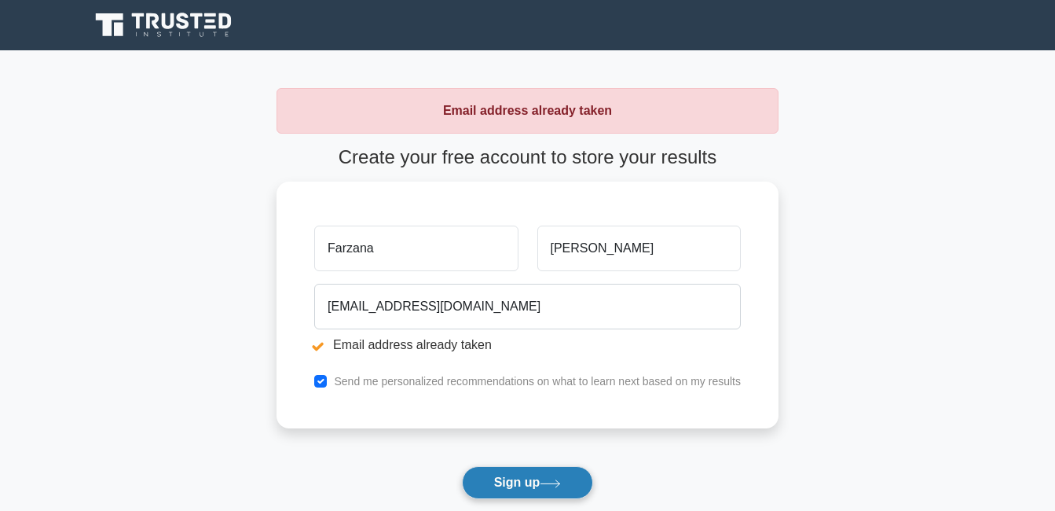
click at [517, 482] on button "Sign up" at bounding box center [528, 482] width 132 height 33
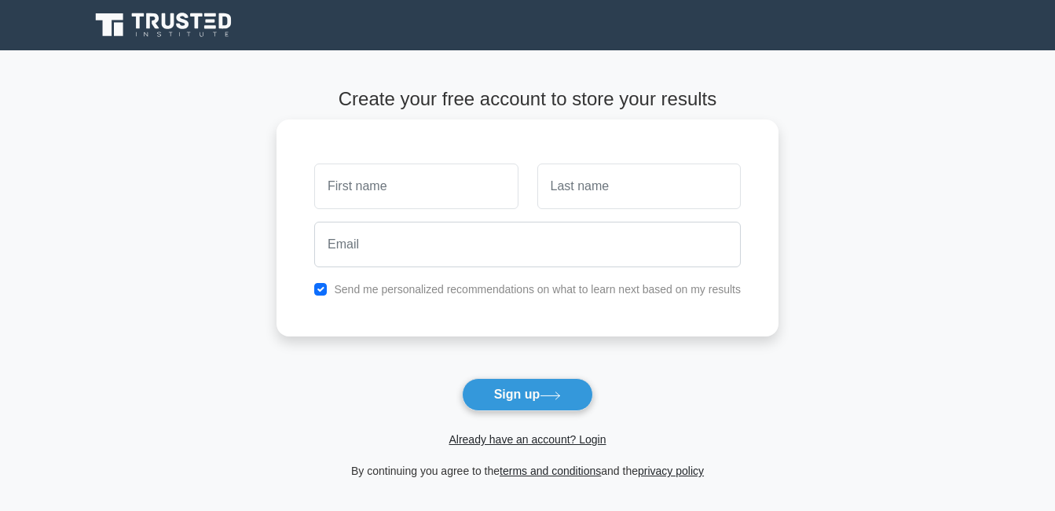
click at [398, 197] on input "text" at bounding box center [415, 186] width 203 height 46
type input "Farzana"
type input "[PERSON_NAME]"
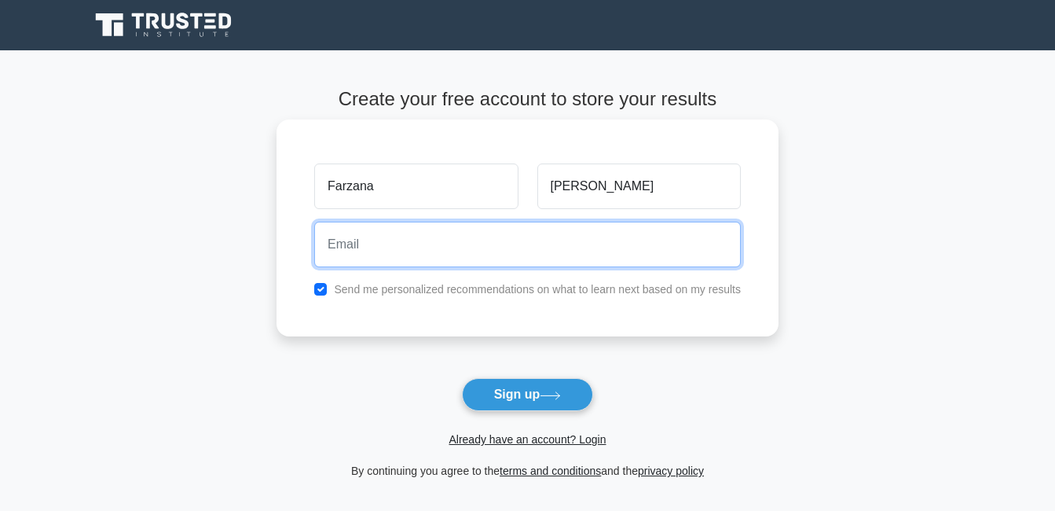
type input "[EMAIL_ADDRESS][DOMAIN_NAME]"
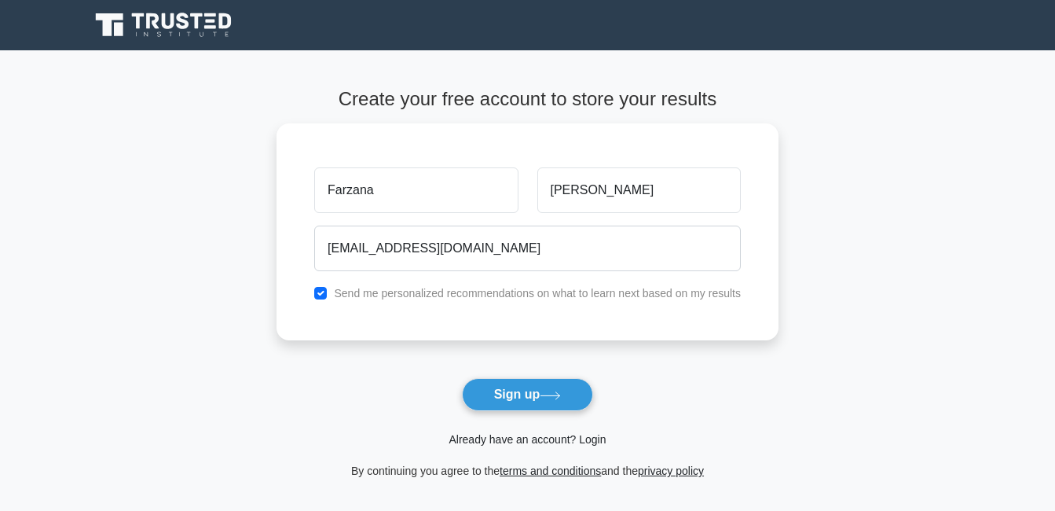
click at [505, 441] on link "Already have an account? Login" at bounding box center [527, 439] width 157 height 13
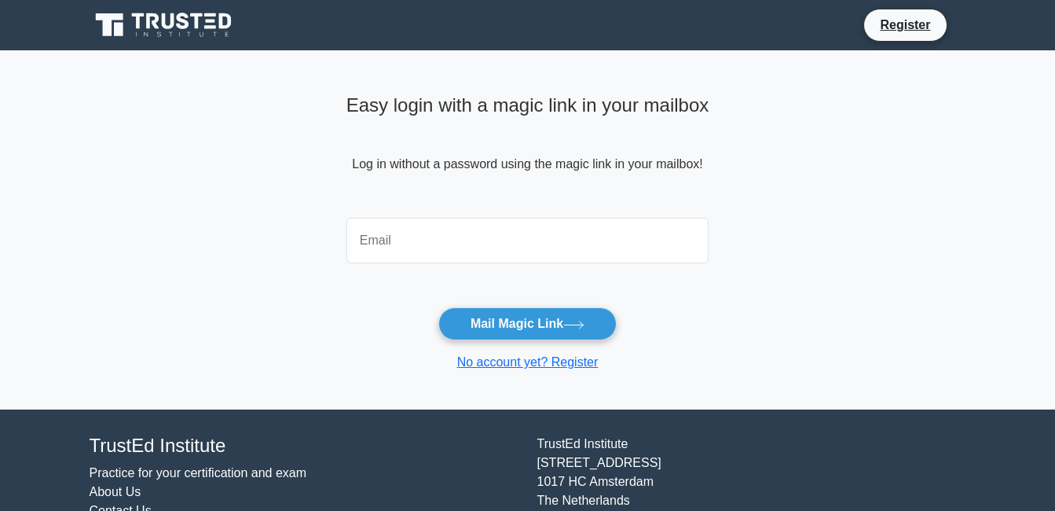
click at [551, 255] on input "email" at bounding box center [527, 241] width 363 height 46
type input "[EMAIL_ADDRESS][DOMAIN_NAME]"
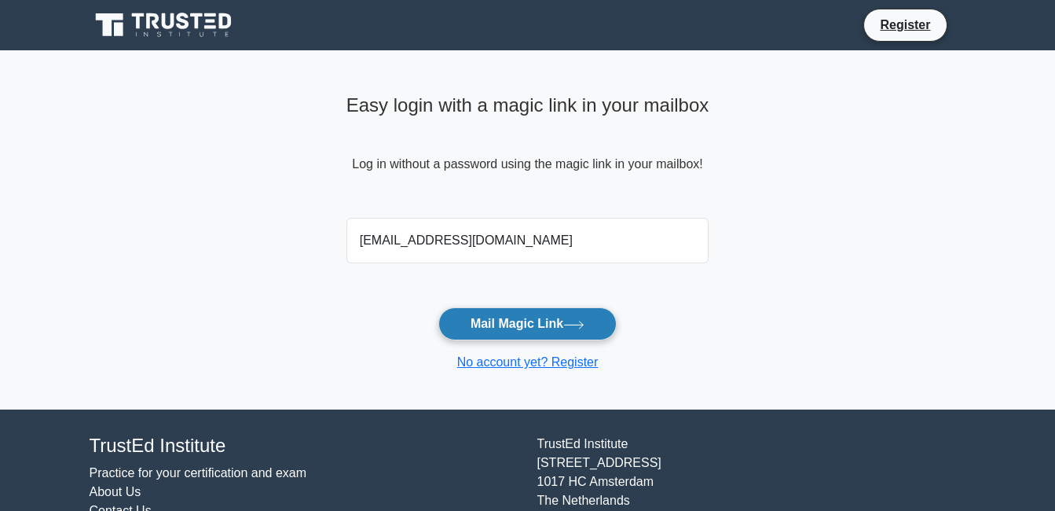
click at [590, 332] on button "Mail Magic Link" at bounding box center [527, 323] width 178 height 33
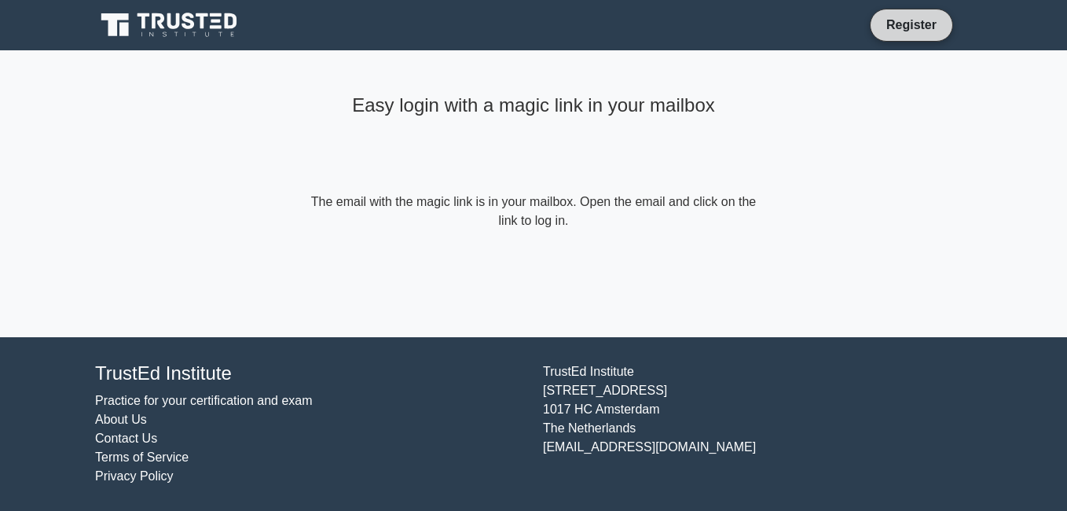
click at [914, 27] on link "Register" at bounding box center [911, 25] width 69 height 20
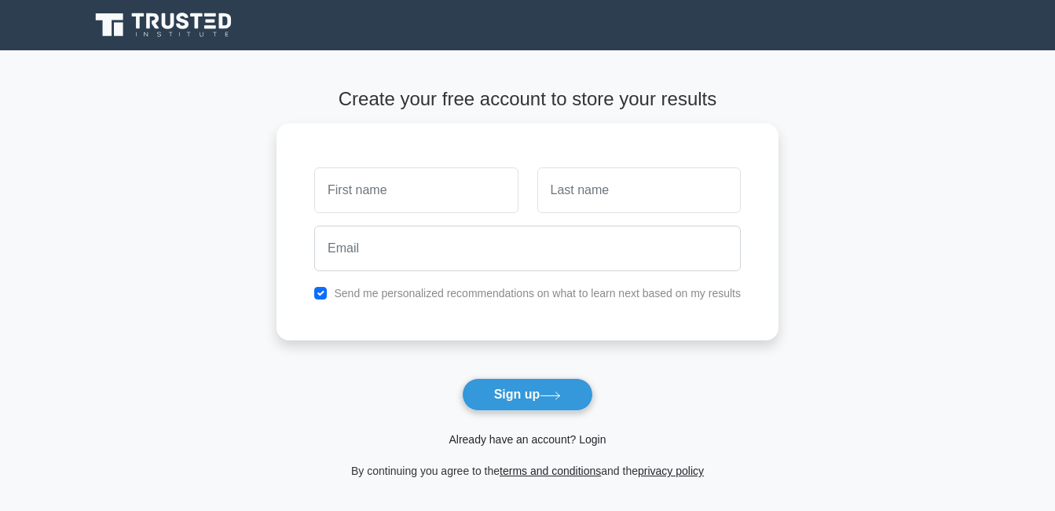
click at [558, 441] on link "Already have an account? Login" at bounding box center [527, 439] width 157 height 13
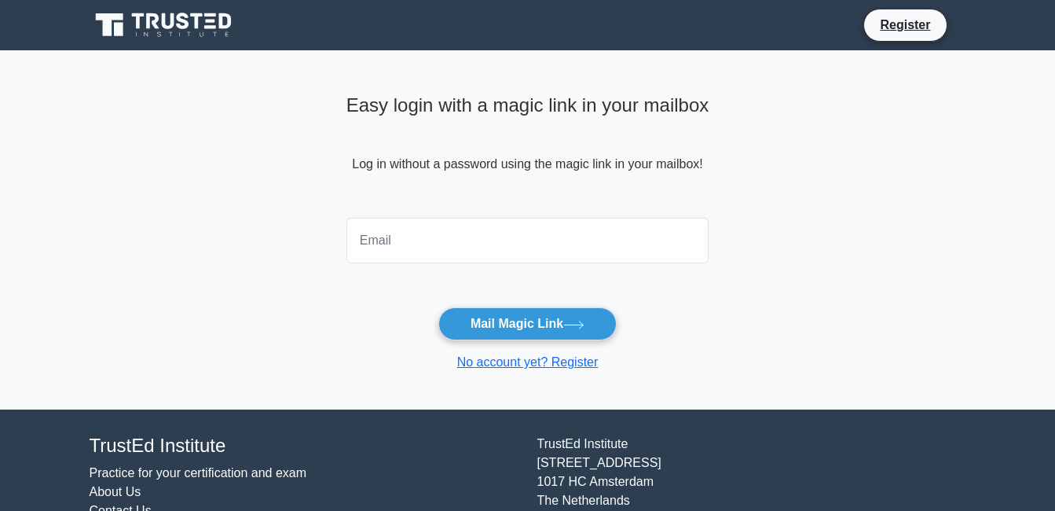
click at [469, 235] on input "email" at bounding box center [527, 241] width 363 height 46
type input "[EMAIL_ADDRESS][DOMAIN_NAME]"
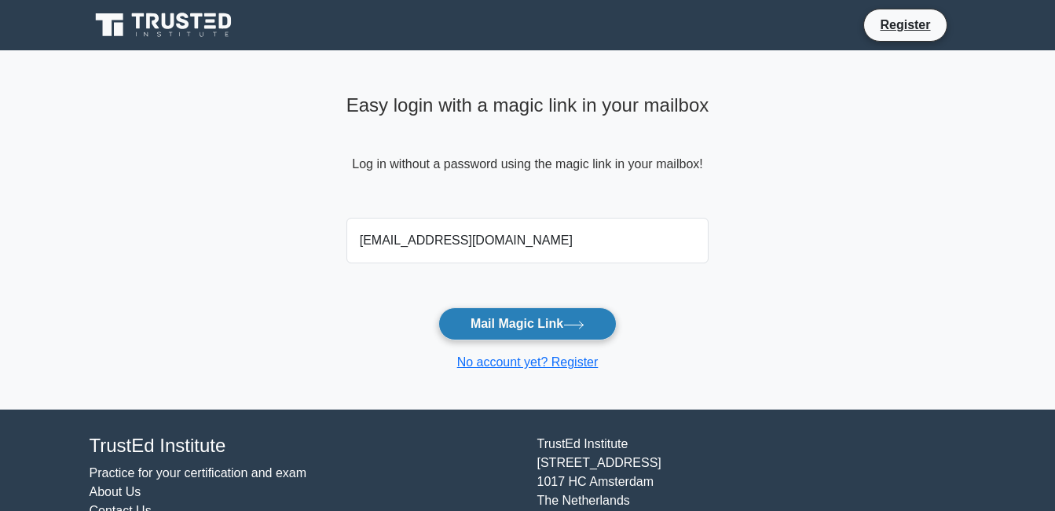
click at [541, 324] on button "Mail Magic Link" at bounding box center [527, 323] width 178 height 33
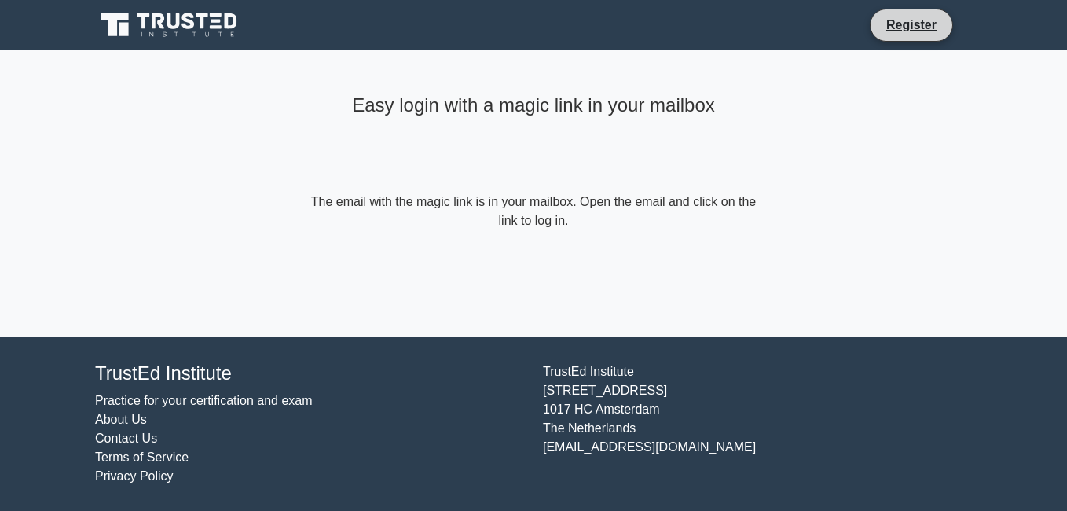
drag, startPoint x: 913, startPoint y: 27, endPoint x: 907, endPoint y: 38, distance: 12.7
click at [913, 27] on link "Register" at bounding box center [911, 25] width 69 height 20
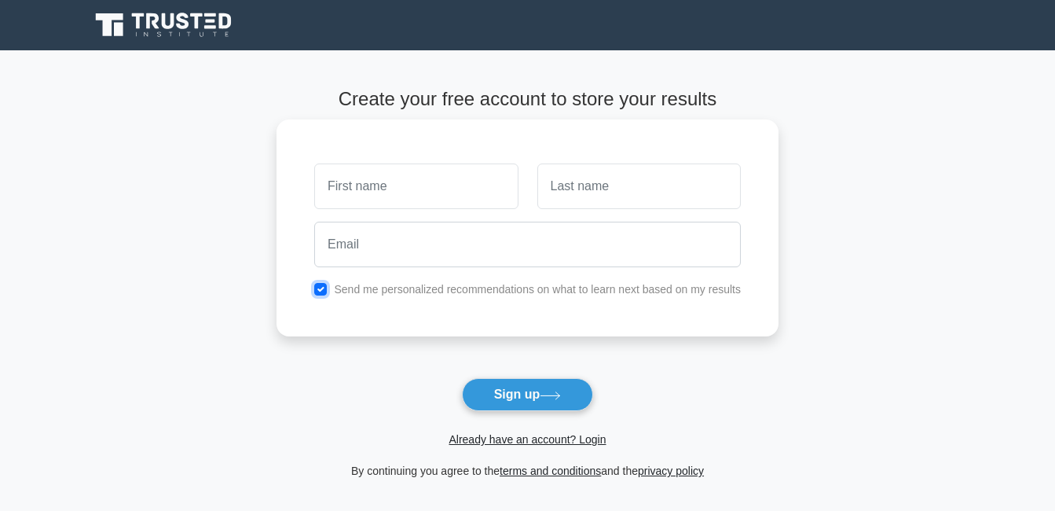
click at [318, 288] on input "checkbox" at bounding box center [320, 289] width 13 height 13
checkbox input "false"
click at [369, 187] on input "text" at bounding box center [415, 186] width 203 height 46
type input "Farzana"
type input "[PERSON_NAME]"
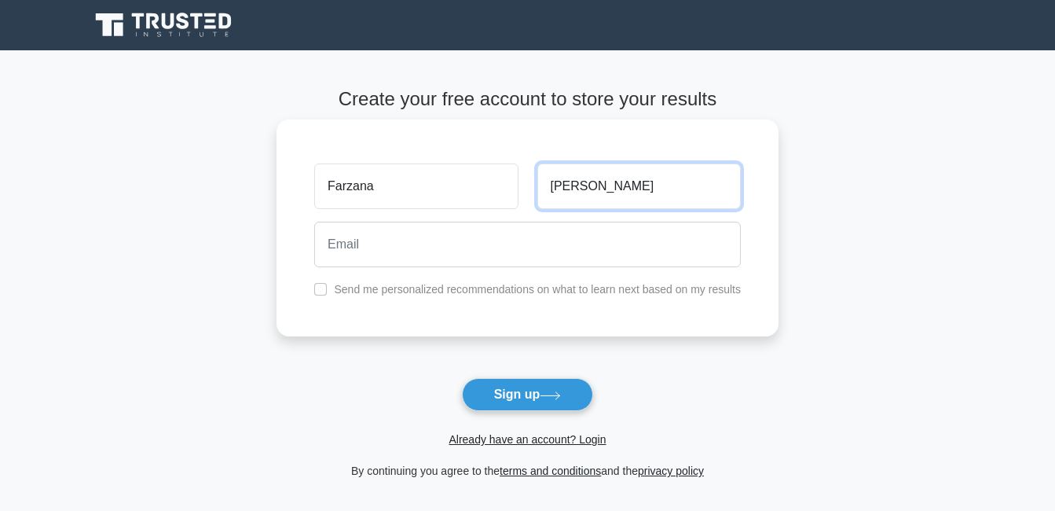
type input "[EMAIL_ADDRESS][DOMAIN_NAME]"
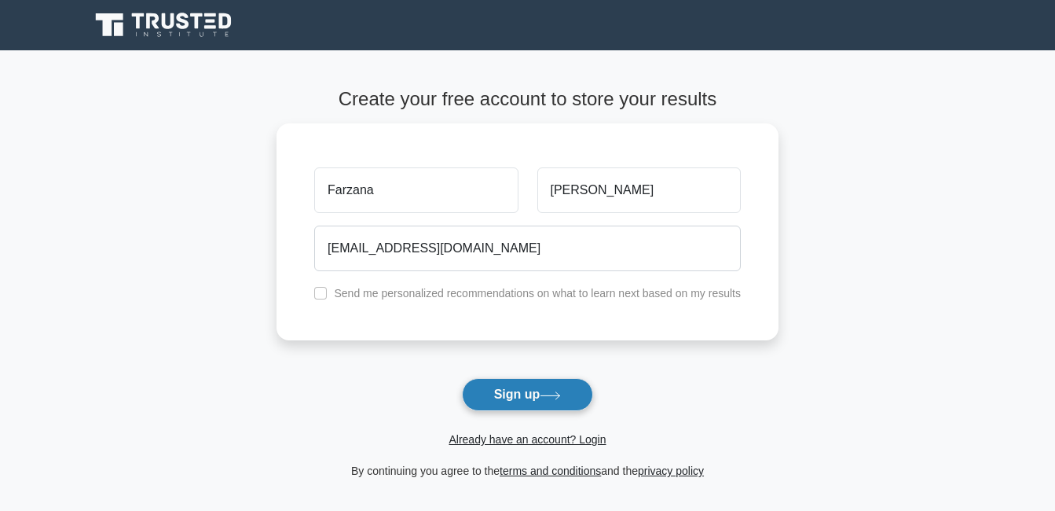
click at [536, 393] on button "Sign up" at bounding box center [528, 394] width 132 height 33
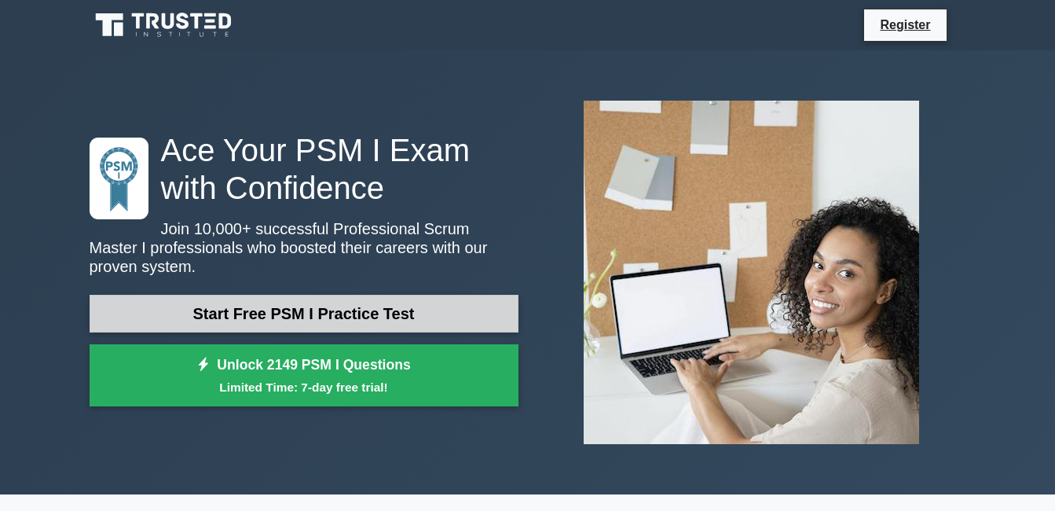
click at [365, 302] on link "Start Free PSM I Practice Test" at bounding box center [304, 314] width 429 height 38
click at [384, 310] on link "Start Free PSM I Practice Test" at bounding box center [304, 314] width 429 height 38
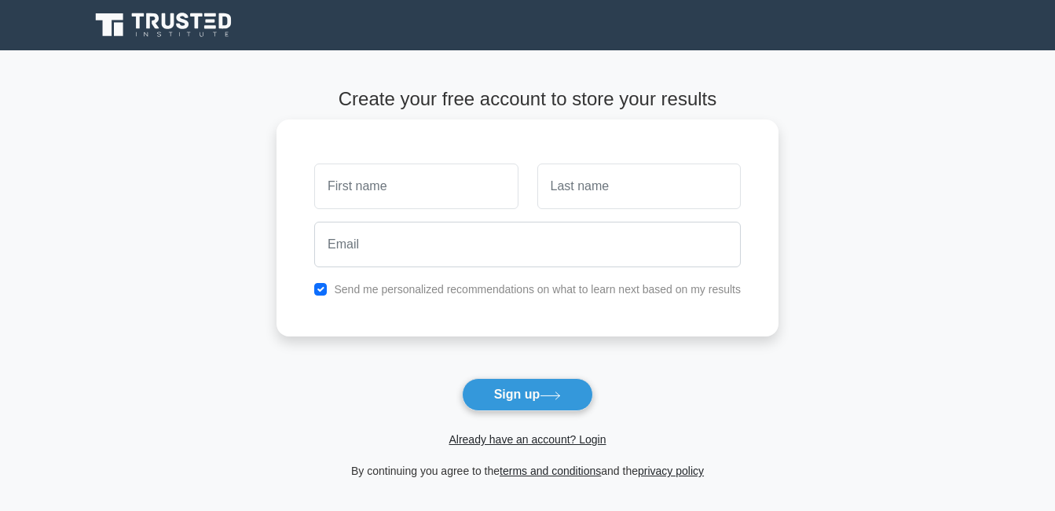
click at [423, 189] on input "text" at bounding box center [415, 186] width 203 height 46
type input "Farzana"
type input "[PERSON_NAME]"
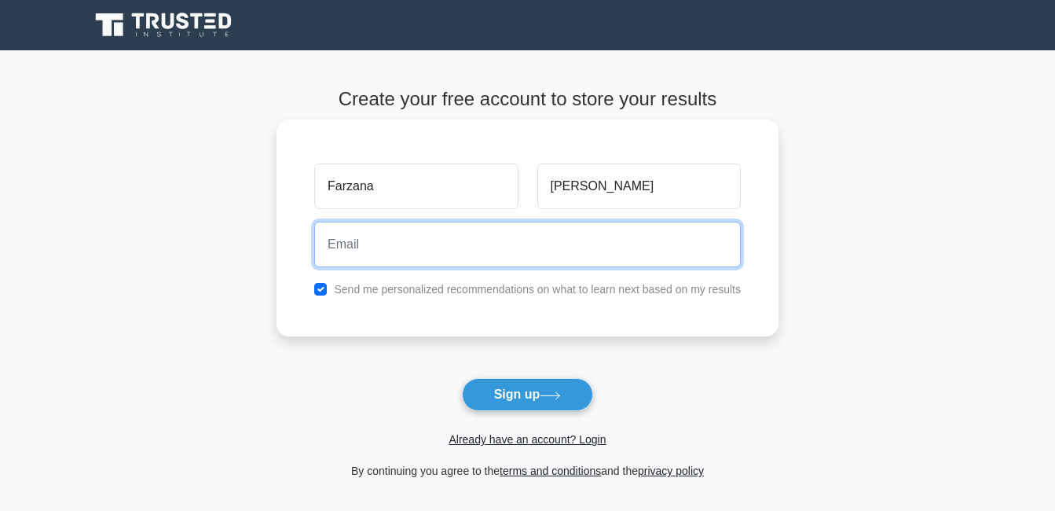
type input "[EMAIL_ADDRESS][DOMAIN_NAME]"
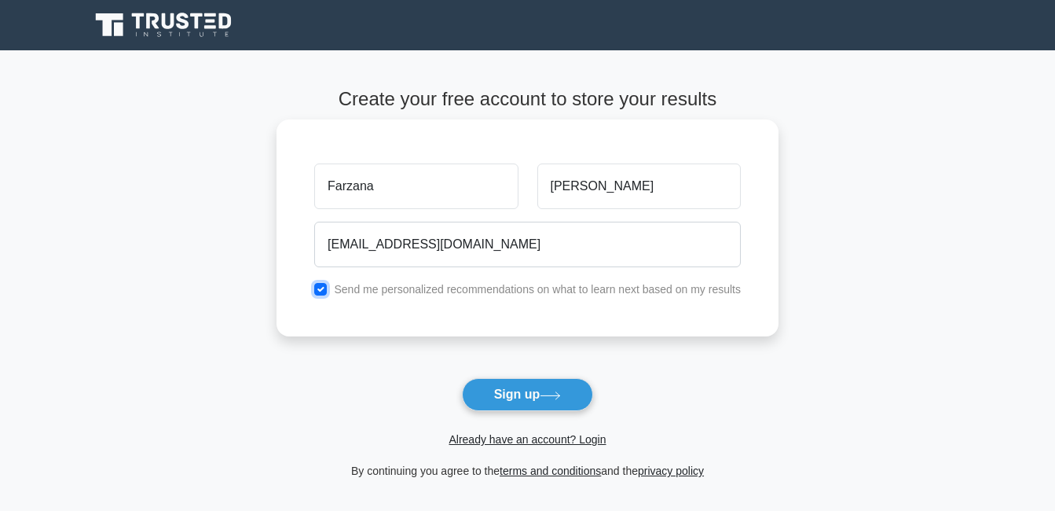
click at [326, 291] on input "checkbox" at bounding box center [320, 289] width 13 height 13
checkbox input "false"
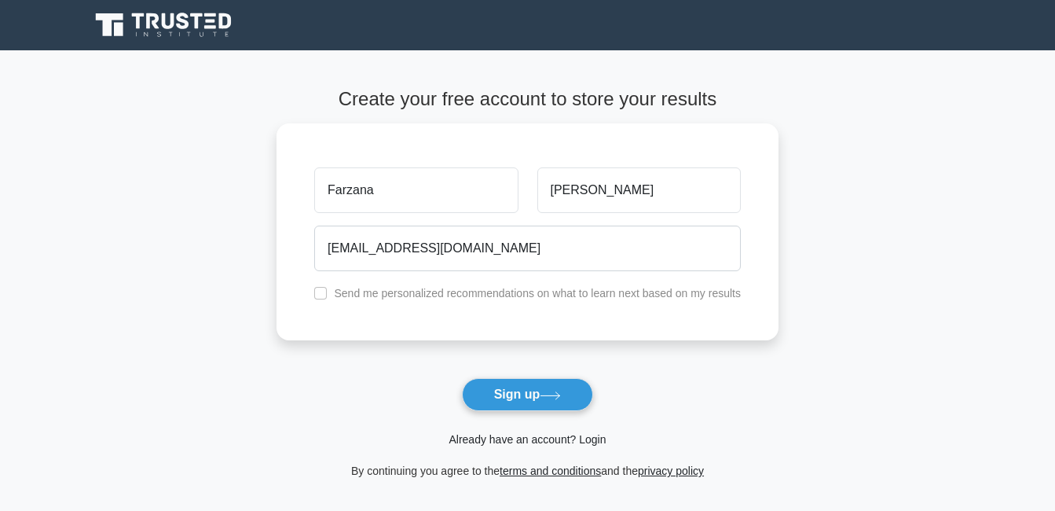
click at [595, 436] on link "Already have an account? Login" at bounding box center [527, 439] width 157 height 13
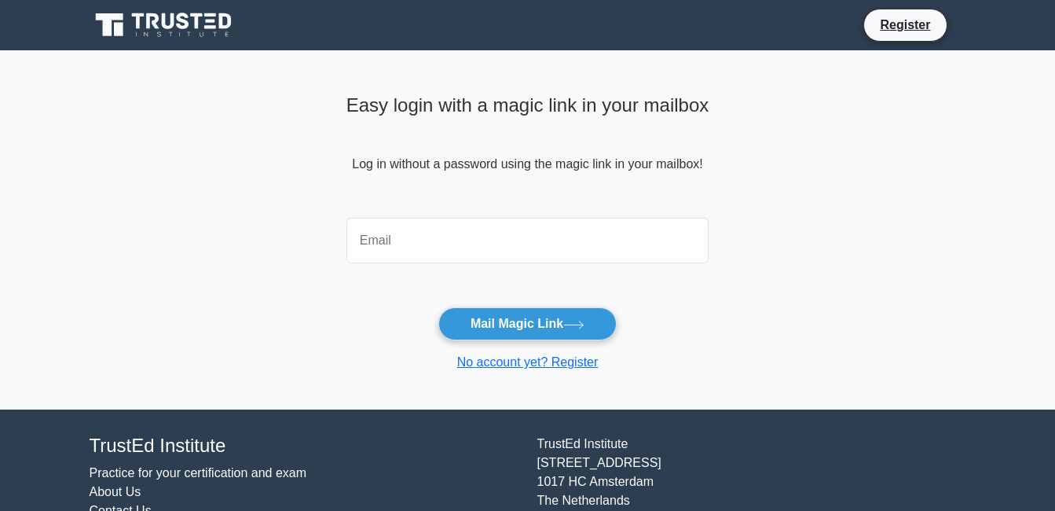
click at [519, 245] on input "email" at bounding box center [527, 241] width 363 height 46
type input "[EMAIL_ADDRESS][DOMAIN_NAME]"
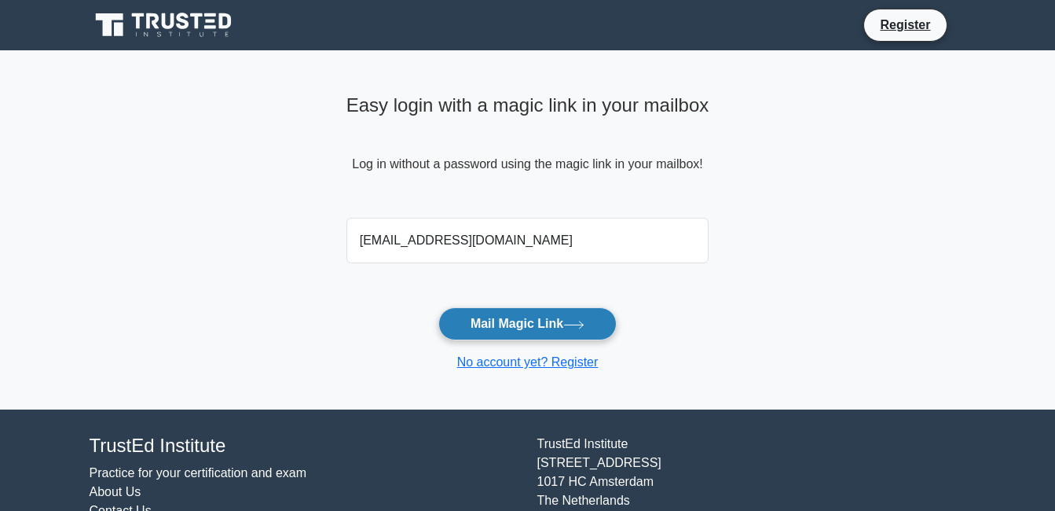
click at [552, 331] on button "Mail Magic Link" at bounding box center [527, 323] width 178 height 33
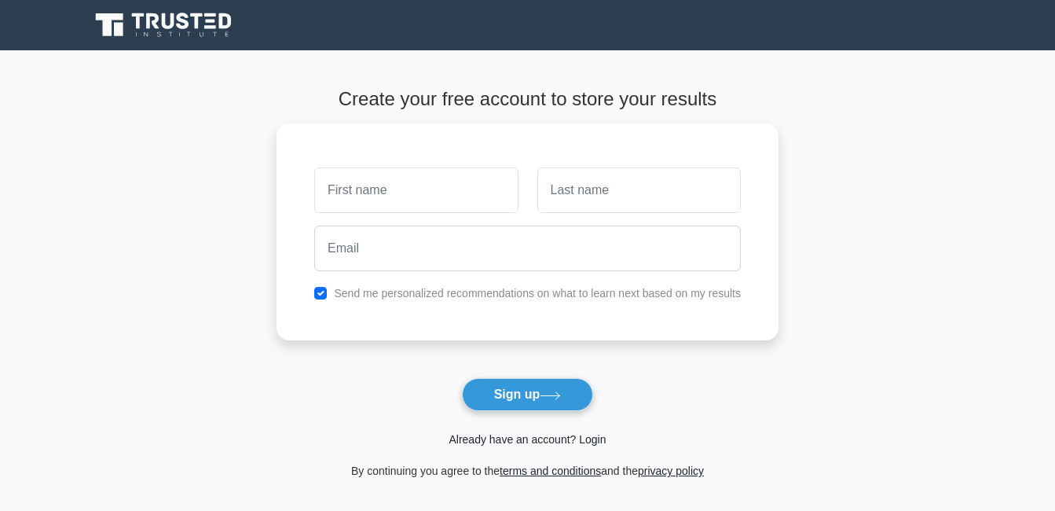
click at [593, 444] on link "Already have an account? Login" at bounding box center [527, 439] width 157 height 13
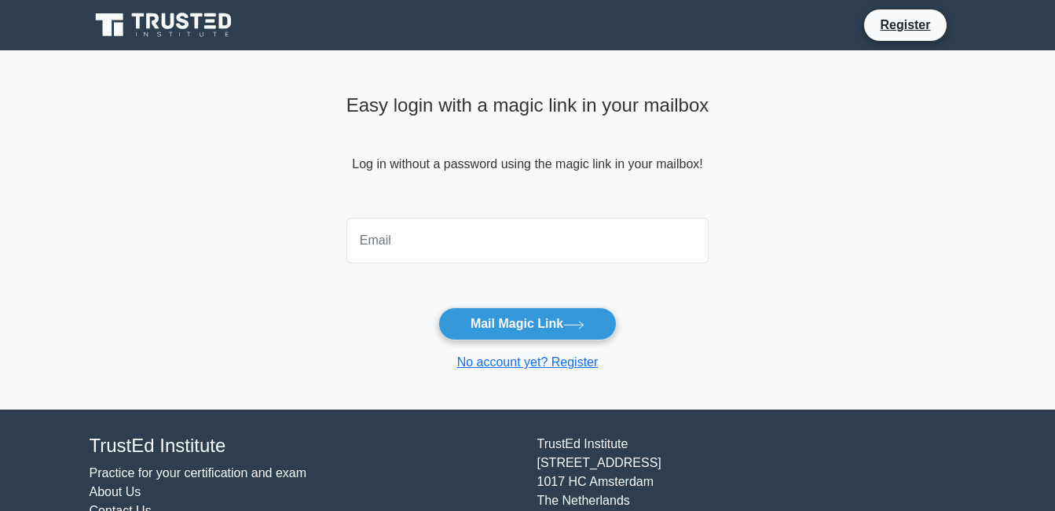
click at [533, 237] on input "email" at bounding box center [527, 241] width 363 height 46
type input "[EMAIL_ADDRESS][DOMAIN_NAME]"
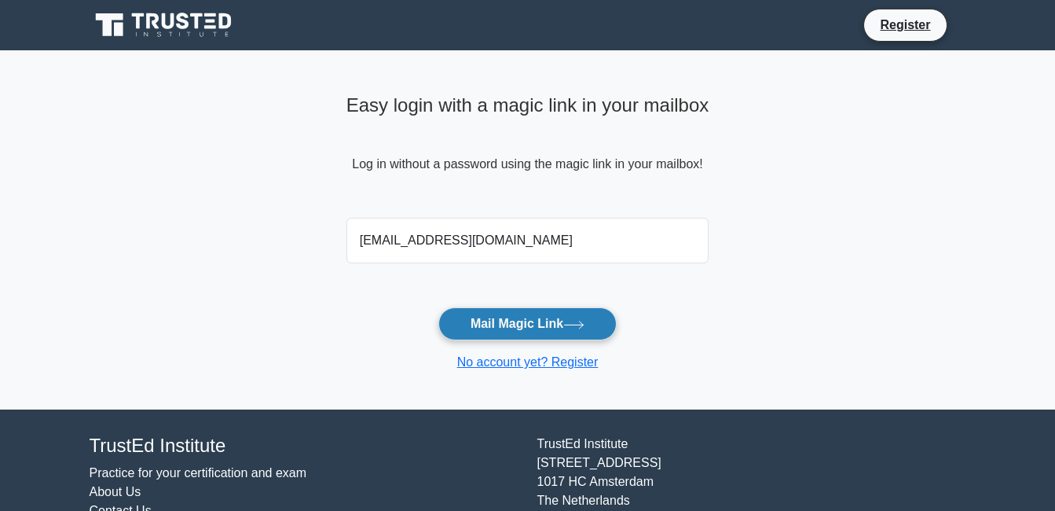
click at [519, 321] on button "Mail Magic Link" at bounding box center [527, 323] width 178 height 33
